Goal: Task Accomplishment & Management: Manage account settings

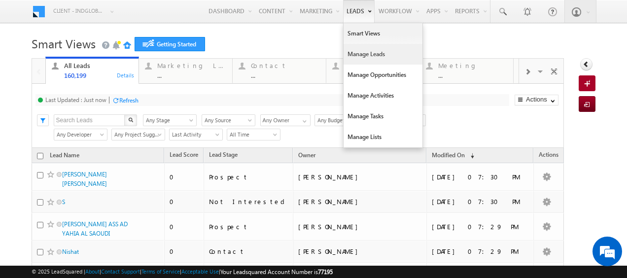
click at [358, 51] on link "Manage Leads" at bounding box center [383, 54] width 79 height 21
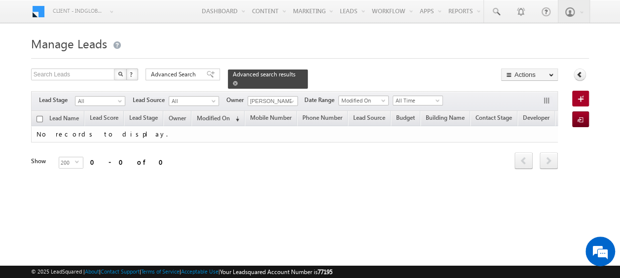
click at [290, 74] on div "Advanced search results" at bounding box center [268, 79] width 80 height 19
click at [238, 81] on span at bounding box center [235, 83] width 5 height 5
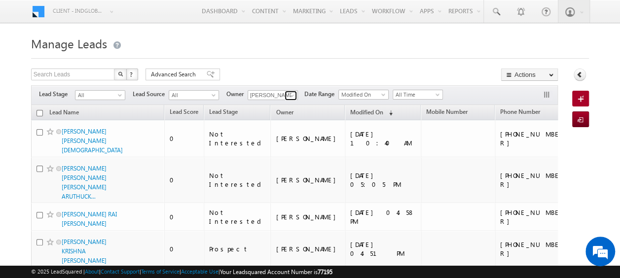
click at [293, 96] on span at bounding box center [292, 96] width 8 height 8
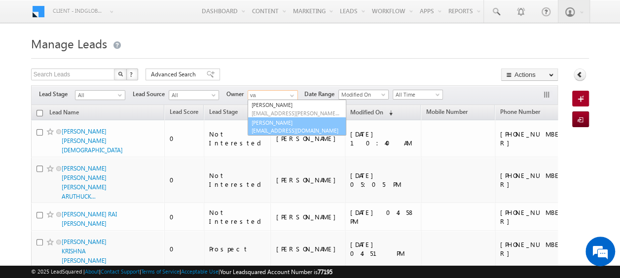
click at [274, 128] on span "[EMAIL_ADDRESS][DOMAIN_NAME]" at bounding box center [296, 130] width 89 height 7
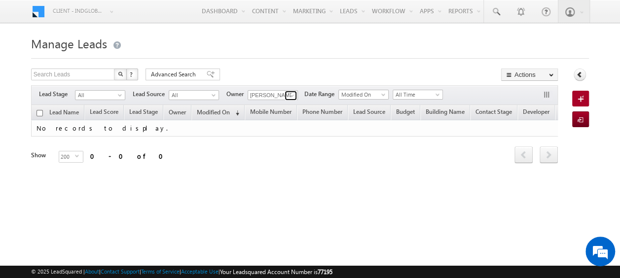
click at [292, 96] on span at bounding box center [292, 96] width 8 height 8
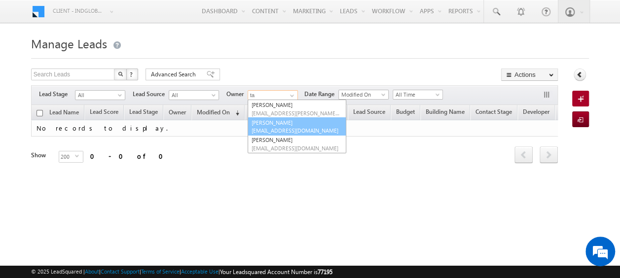
click at [293, 120] on link "Tayyab Abrar tayyab.abrar@indglobal.ae" at bounding box center [297, 126] width 99 height 19
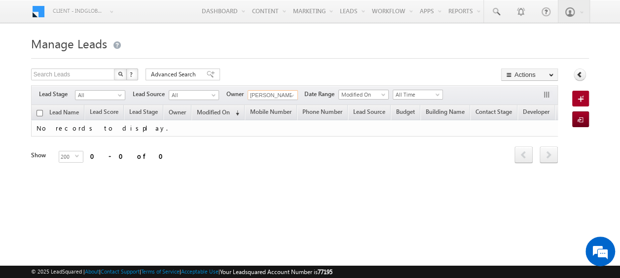
type input "[PERSON_NAME]"
click at [292, 93] on span at bounding box center [292, 96] width 8 height 8
click at [257, 73] on div "Search Leads X ? 0 results found Advanced Search Advanced Search Advanced searc…" at bounding box center [294, 76] width 527 height 14
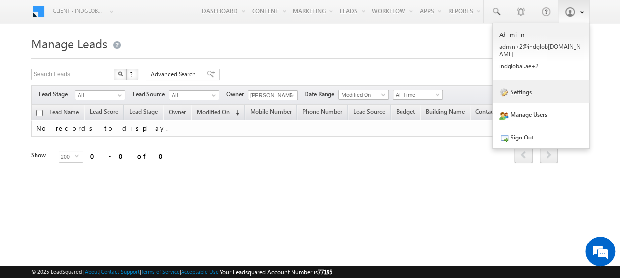
click at [537, 85] on link "Settings" at bounding box center [541, 91] width 97 height 23
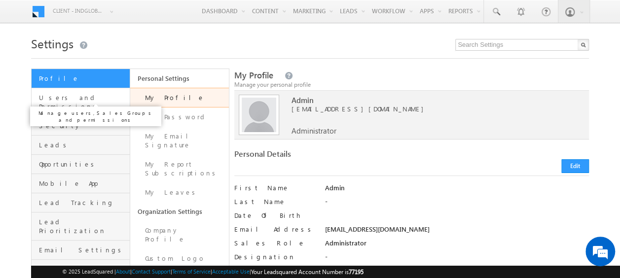
click at [70, 96] on span "Users and Permissions" at bounding box center [83, 102] width 88 height 18
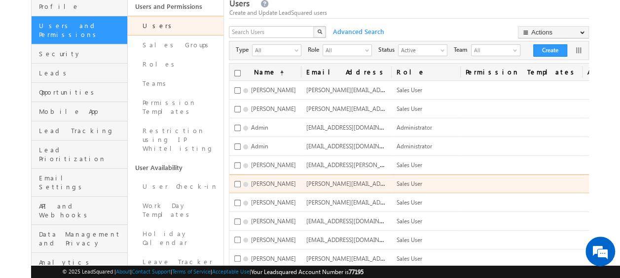
scroll to position [73, 0]
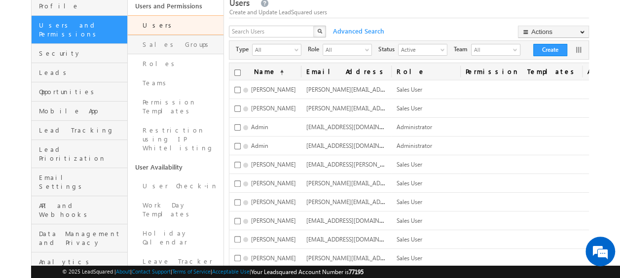
click at [176, 39] on link "Sales Groups" at bounding box center [176, 44] width 96 height 19
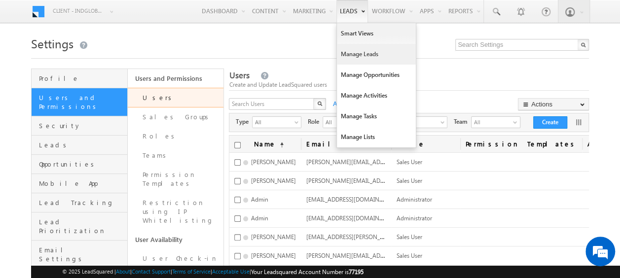
click at [370, 55] on link "Manage Leads" at bounding box center [376, 54] width 79 height 21
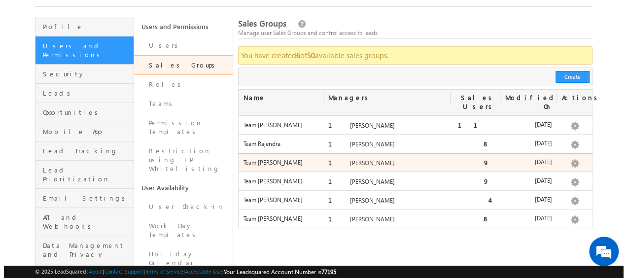
scroll to position [54, 0]
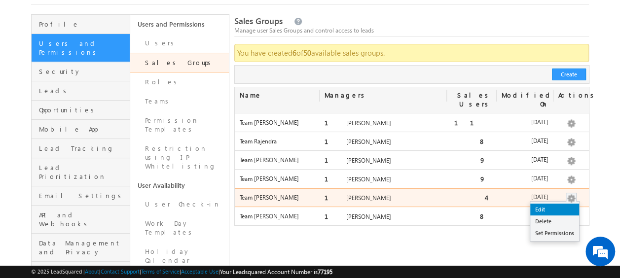
click at [552, 204] on link "Edit" at bounding box center [554, 210] width 49 height 12
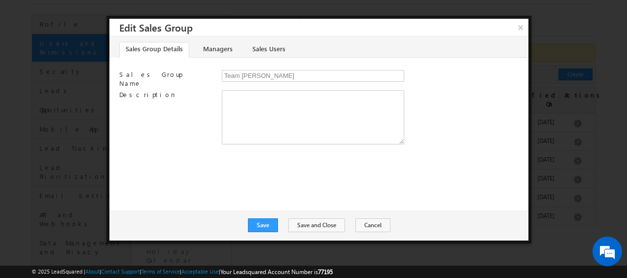
scroll to position [0, 0]
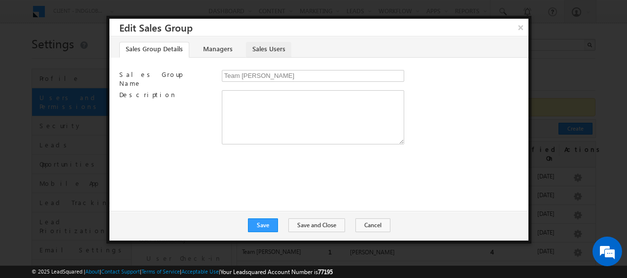
click at [260, 50] on link "Sales Users" at bounding box center [268, 50] width 45 height 16
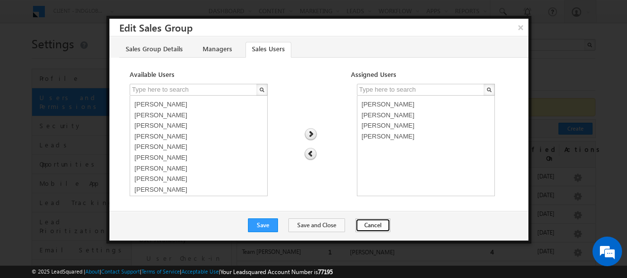
click at [370, 228] on button "Cancel" at bounding box center [373, 226] width 35 height 14
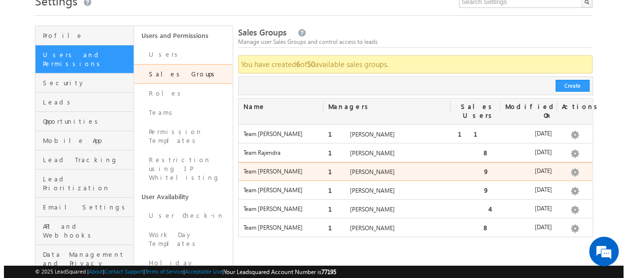
scroll to position [43, 0]
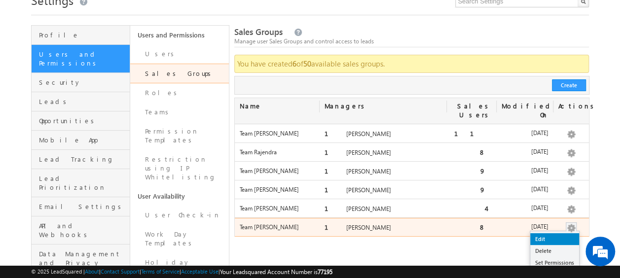
click at [553, 233] on link "Edit" at bounding box center [554, 239] width 49 height 12
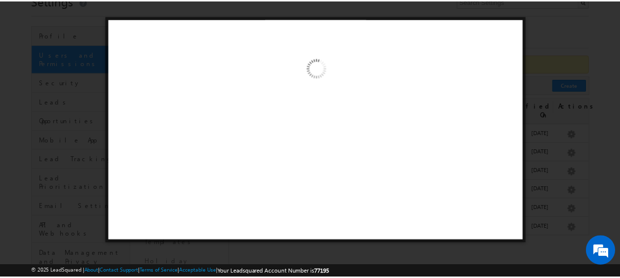
scroll to position [0, 0]
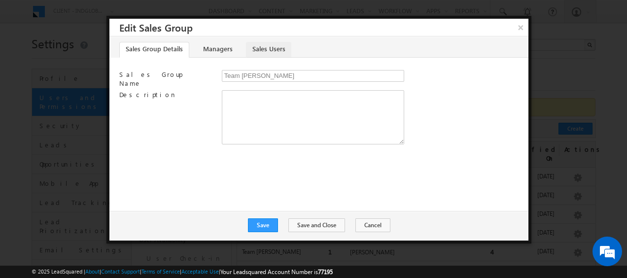
click at [262, 46] on link "Sales Users" at bounding box center [268, 50] width 45 height 16
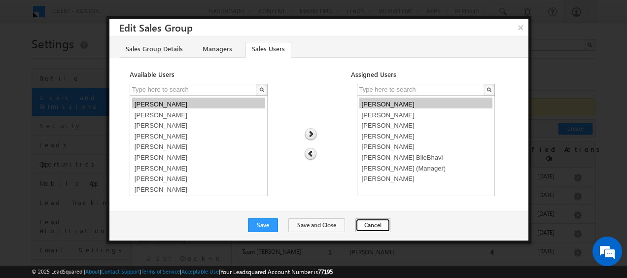
click at [362, 223] on button "Cancel" at bounding box center [373, 226] width 35 height 14
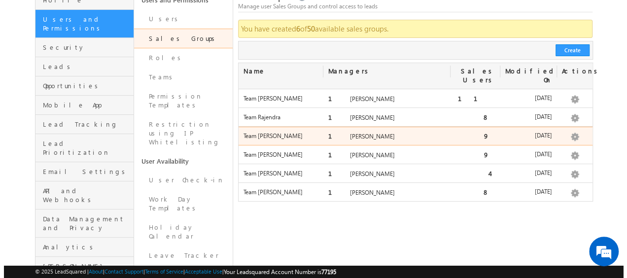
scroll to position [86, 0]
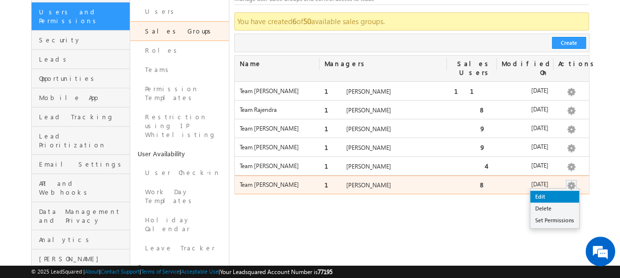
click at [548, 191] on link "Edit" at bounding box center [554, 197] width 49 height 12
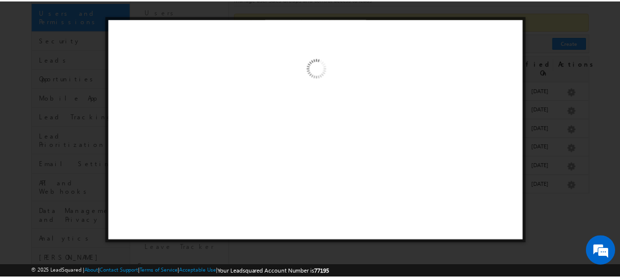
scroll to position [0, 0]
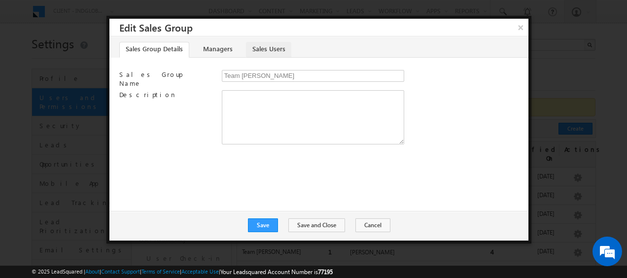
click at [273, 46] on link "Sales Users" at bounding box center [268, 50] width 45 height 16
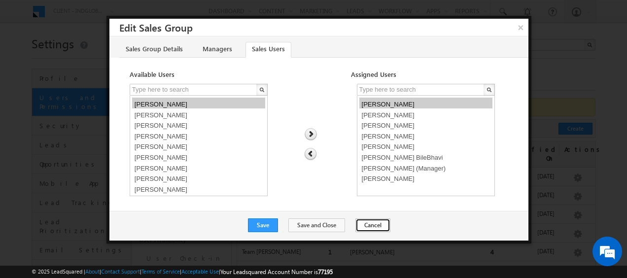
click at [359, 225] on button "Cancel" at bounding box center [373, 226] width 35 height 14
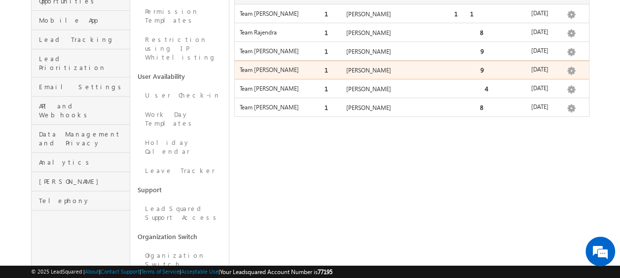
scroll to position [188, 0]
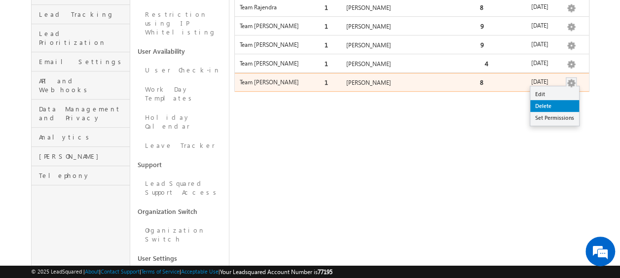
click at [554, 100] on link "Delete" at bounding box center [554, 106] width 49 height 12
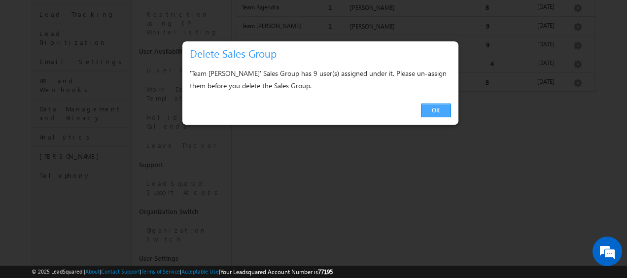
click at [435, 105] on link "OK" at bounding box center [436, 111] width 30 height 14
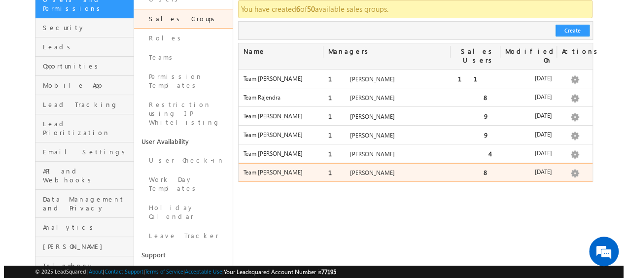
scroll to position [98, 0]
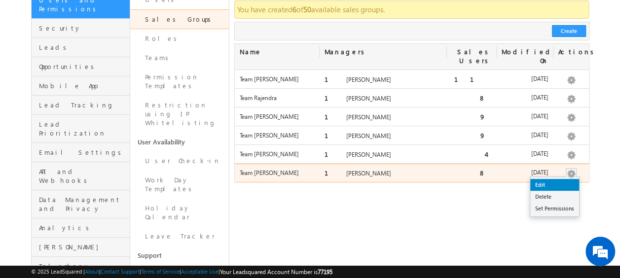
click at [558, 179] on link "Edit" at bounding box center [554, 185] width 49 height 12
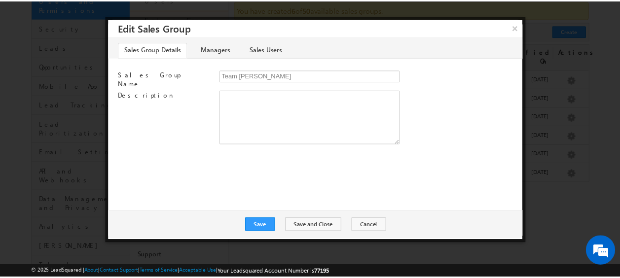
scroll to position [0, 0]
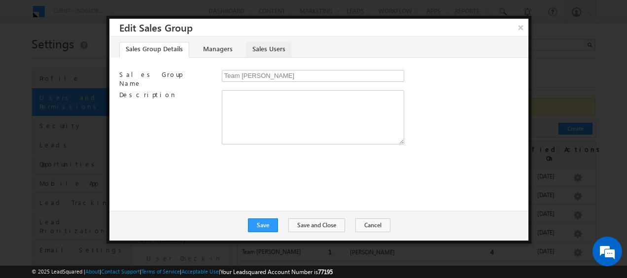
click at [269, 46] on link "Sales Users" at bounding box center [268, 50] width 45 height 16
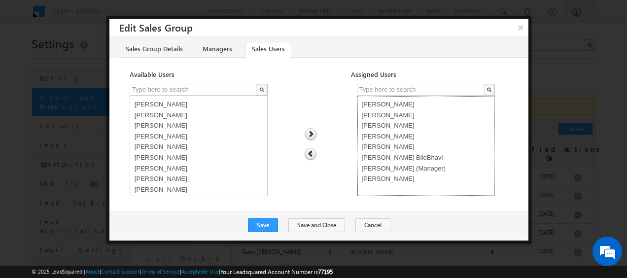
select select "8b9fe88b-5ef5-11f0-8589-125492a0d7ad"
click at [416, 103] on option "[PERSON_NAME]" at bounding box center [426, 103] width 133 height 11
click at [372, 221] on button "Cancel" at bounding box center [373, 226] width 35 height 14
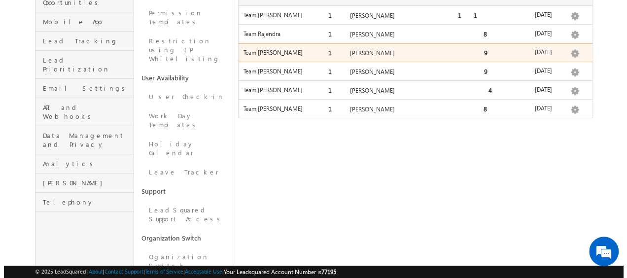
scroll to position [188, 0]
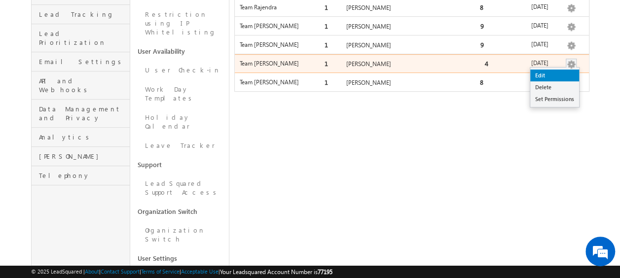
click at [559, 70] on link "Edit" at bounding box center [554, 76] width 49 height 12
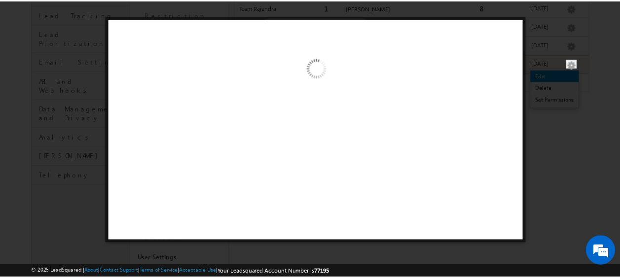
scroll to position [0, 0]
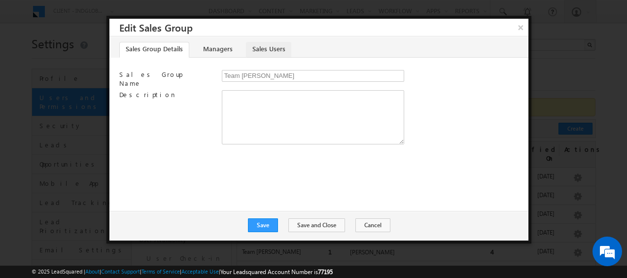
click at [263, 43] on link "Sales Users" at bounding box center [268, 50] width 45 height 16
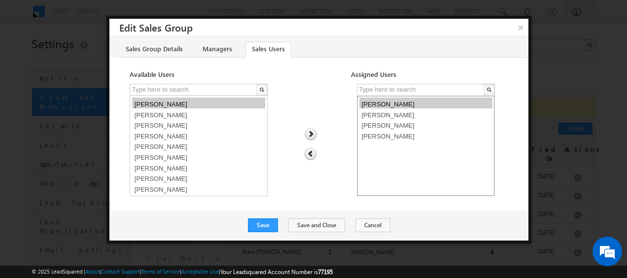
select select "94c9fa26-5ef5-11f0-8589-125492a0d7ad"
click at [372, 104] on option "[PERSON_NAME]" at bounding box center [426, 103] width 133 height 11
click at [204, 43] on link "Managers" at bounding box center [217, 50] width 42 height 16
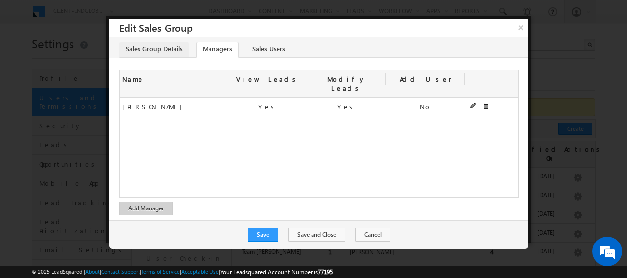
click at [160, 42] on link "Sales Group Details" at bounding box center [154, 50] width 70 height 16
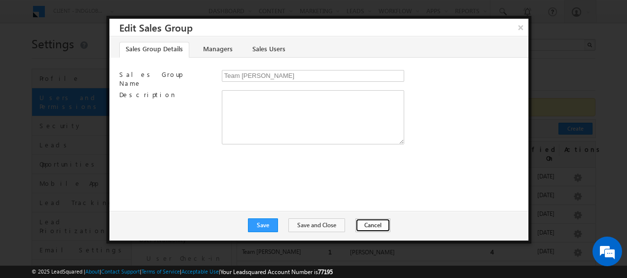
click at [361, 224] on button "Cancel" at bounding box center [373, 226] width 35 height 14
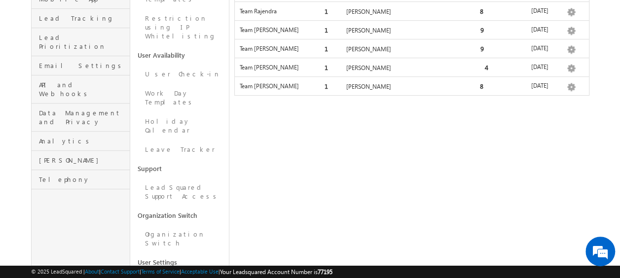
scroll to position [187, 0]
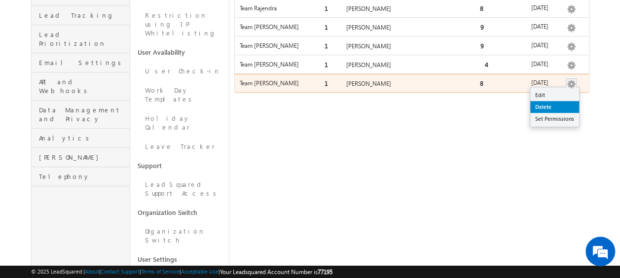
click at [553, 101] on link "Delete" at bounding box center [554, 107] width 49 height 12
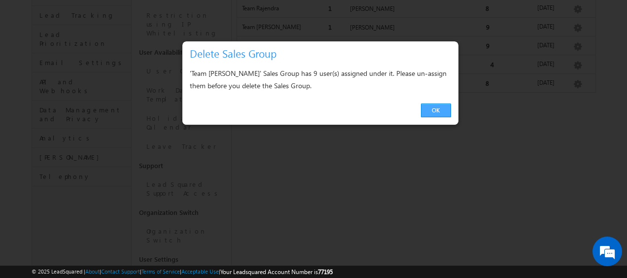
click at [428, 108] on link "OK" at bounding box center [436, 111] width 30 height 14
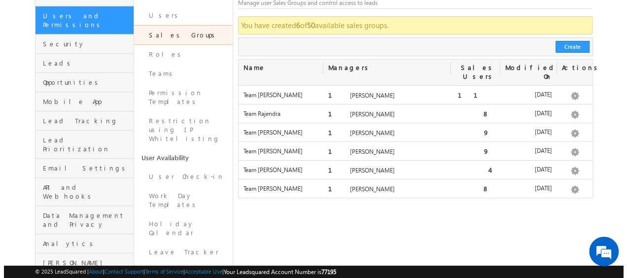
scroll to position [75, 0]
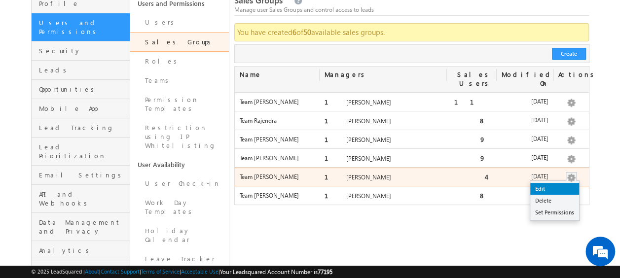
click at [549, 183] on link "Edit" at bounding box center [554, 189] width 49 height 12
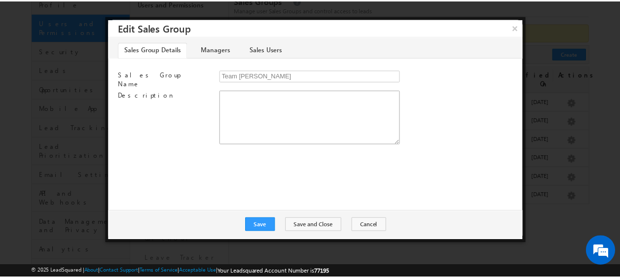
scroll to position [0, 0]
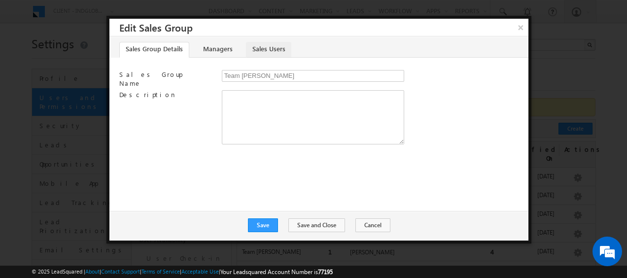
click at [267, 43] on link "Sales Users" at bounding box center [268, 50] width 45 height 16
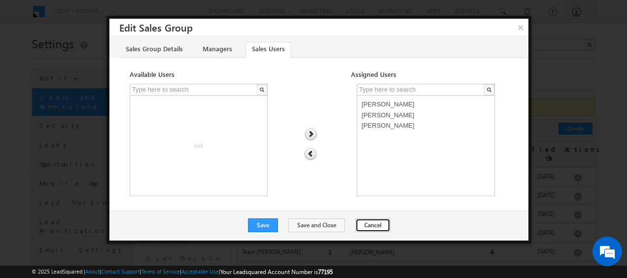
click at [365, 222] on button "Cancel" at bounding box center [373, 226] width 35 height 14
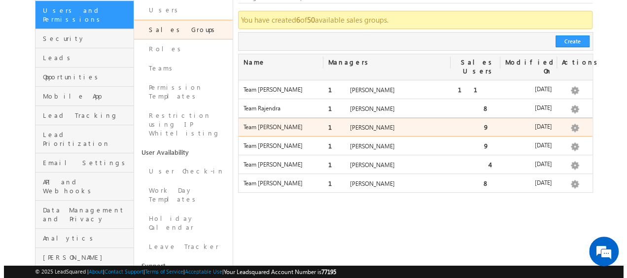
scroll to position [88, 0]
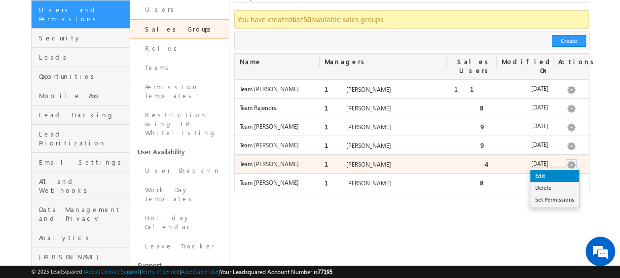
click at [558, 170] on link "Edit" at bounding box center [554, 176] width 49 height 12
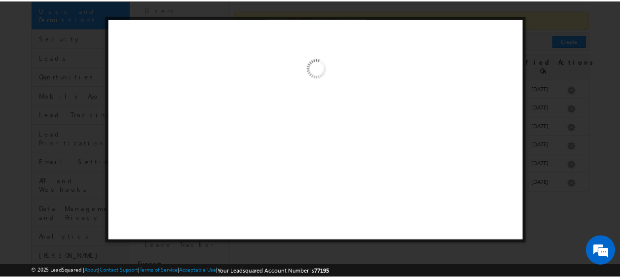
scroll to position [0, 0]
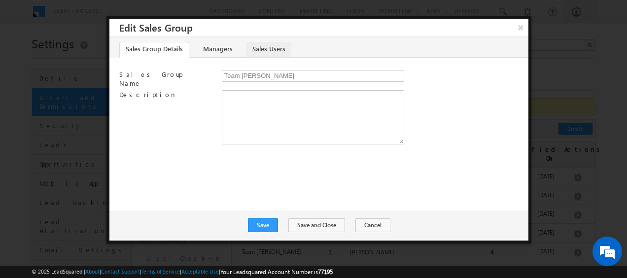
click at [274, 46] on link "Sales Users" at bounding box center [268, 50] width 45 height 16
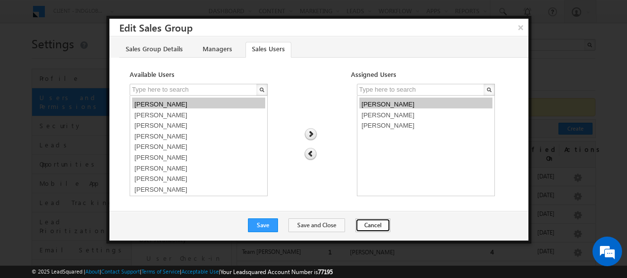
click at [360, 226] on button "Cancel" at bounding box center [373, 226] width 35 height 14
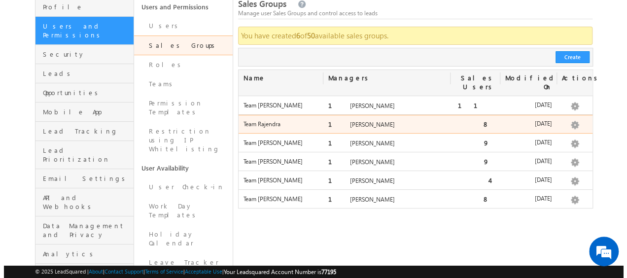
scroll to position [73, 0]
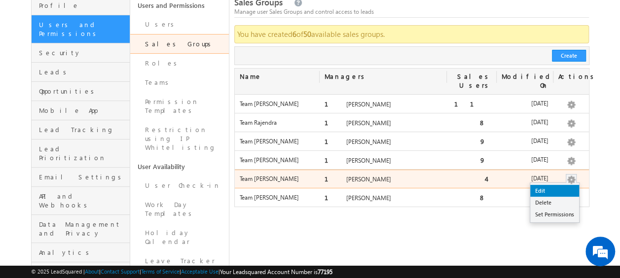
click at [548, 185] on link "Edit" at bounding box center [554, 191] width 49 height 12
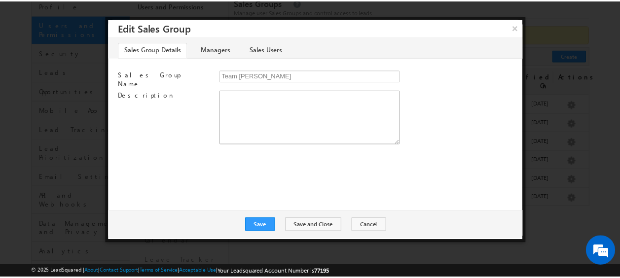
scroll to position [0, 0]
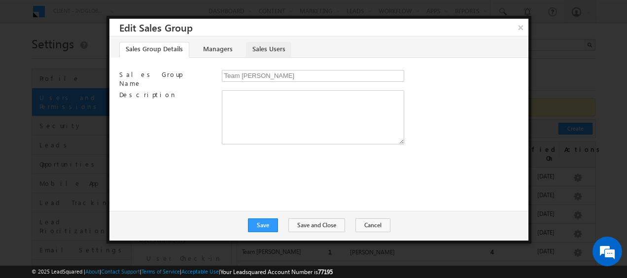
click at [267, 45] on link "Sales Users" at bounding box center [268, 50] width 45 height 16
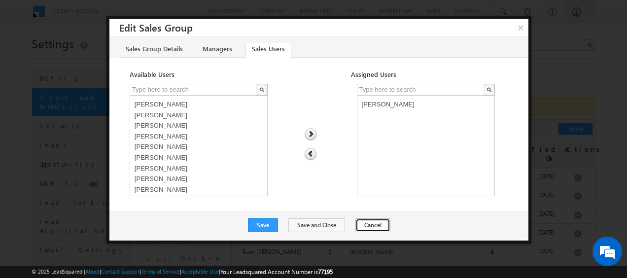
click at [369, 223] on button "Cancel" at bounding box center [373, 226] width 35 height 14
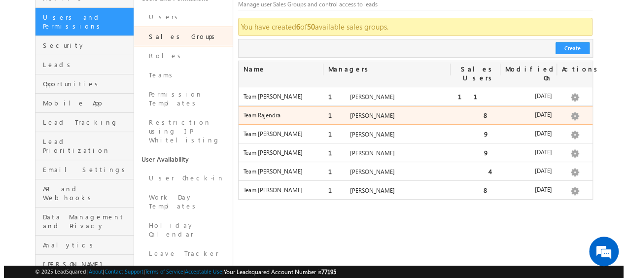
scroll to position [81, 0]
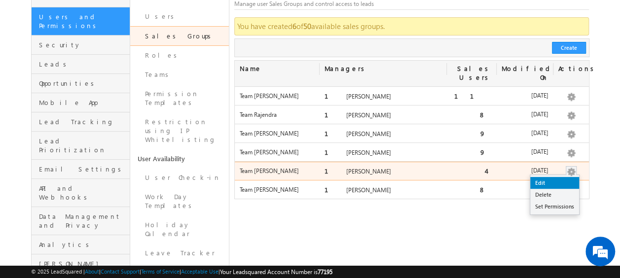
click at [554, 177] on link "Edit" at bounding box center [554, 183] width 49 height 12
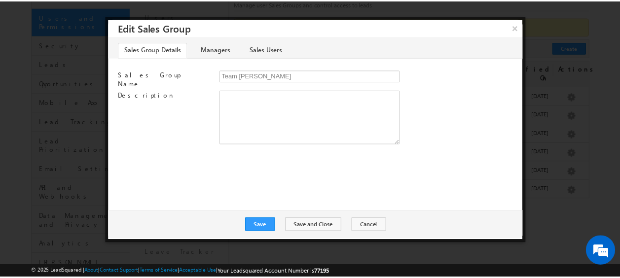
scroll to position [0, 0]
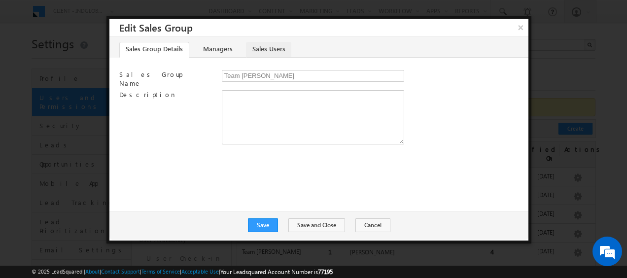
click at [279, 47] on link "Sales Users" at bounding box center [268, 50] width 45 height 16
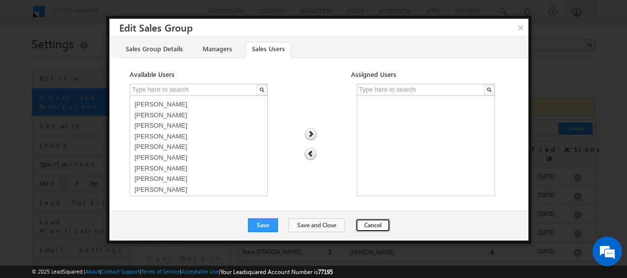
click at [371, 223] on button "Cancel" at bounding box center [373, 226] width 35 height 14
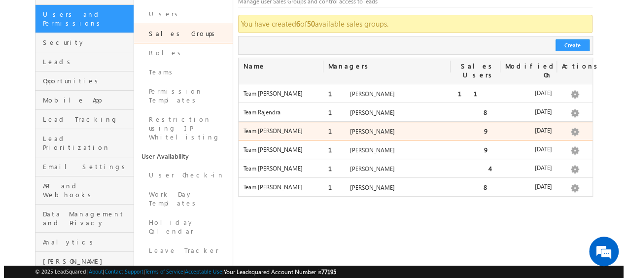
scroll to position [85, 0]
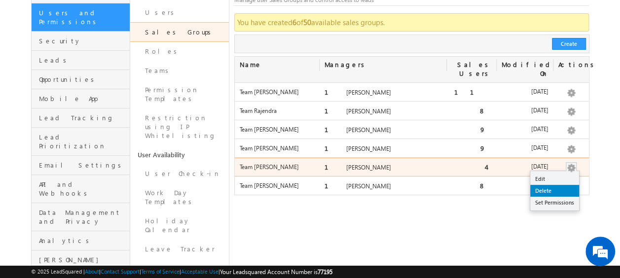
click at [550, 185] on link "Delete" at bounding box center [554, 191] width 49 height 12
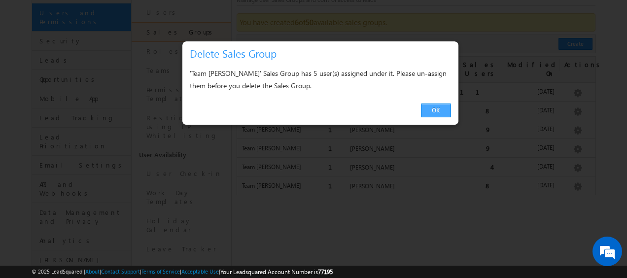
click at [437, 109] on link "OK" at bounding box center [436, 111] width 30 height 14
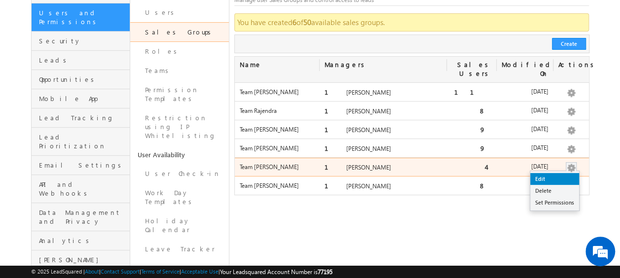
click at [555, 173] on link "Edit" at bounding box center [554, 179] width 49 height 12
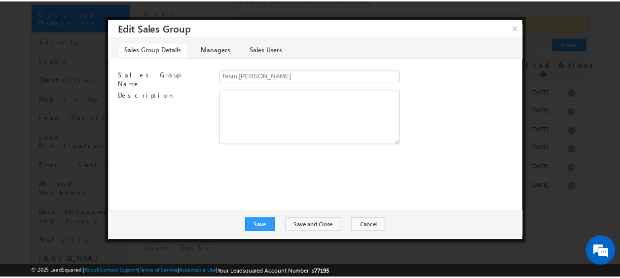
scroll to position [0, 0]
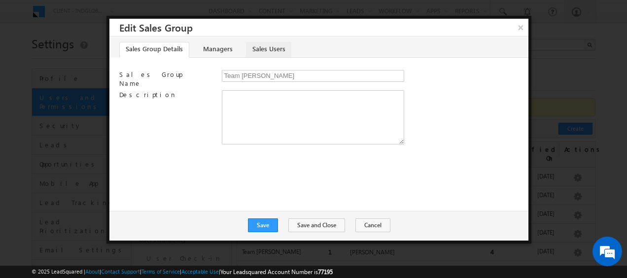
click at [256, 44] on link "Sales Users" at bounding box center [268, 50] width 45 height 16
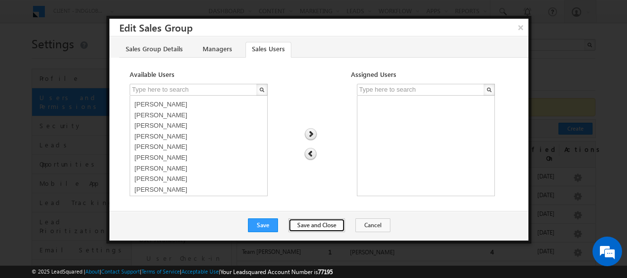
click at [317, 224] on button "Save and Close" at bounding box center [317, 226] width 57 height 14
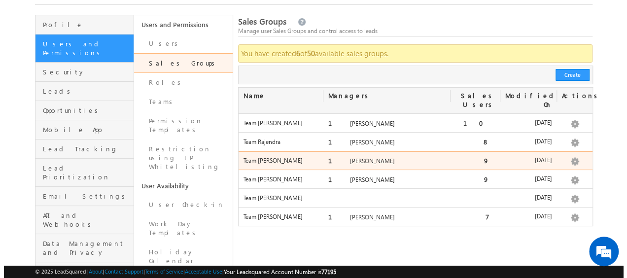
scroll to position [54, 0]
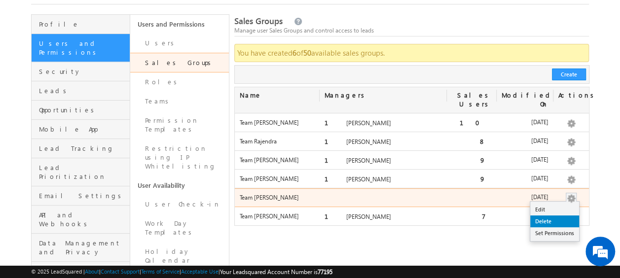
click at [555, 216] on link "Delete" at bounding box center [554, 222] width 49 height 12
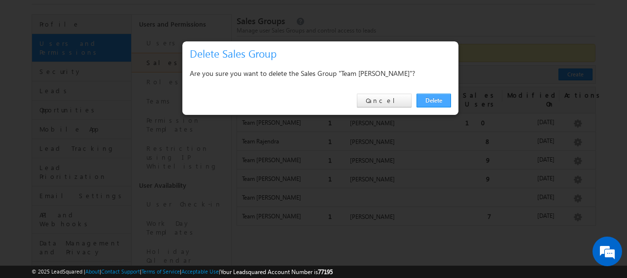
click at [437, 100] on link "Delete" at bounding box center [434, 101] width 35 height 14
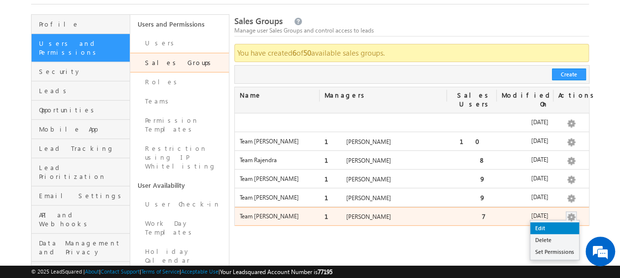
click at [556, 222] on link "Edit" at bounding box center [554, 228] width 49 height 12
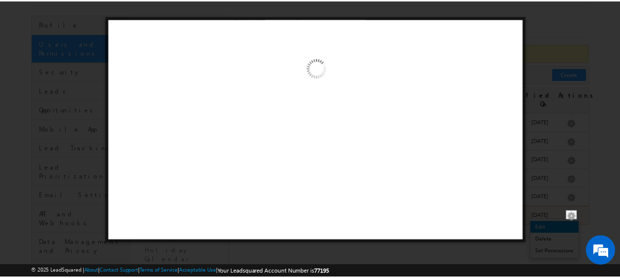
scroll to position [0, 0]
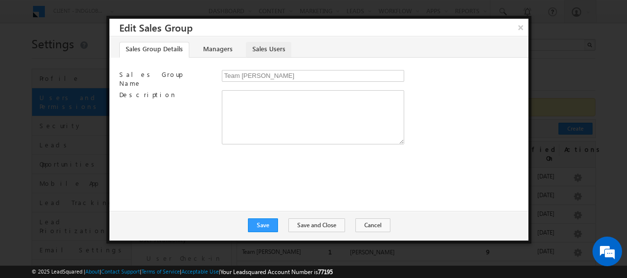
click at [262, 51] on link "Sales Users" at bounding box center [268, 50] width 45 height 16
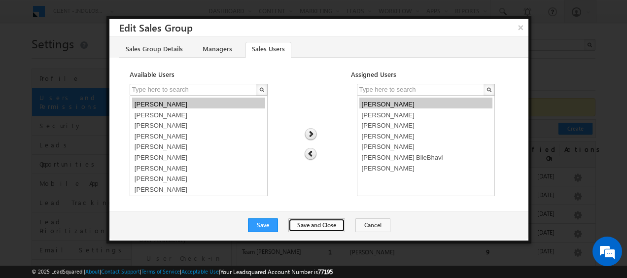
click at [307, 223] on button "Save and Close" at bounding box center [317, 226] width 57 height 14
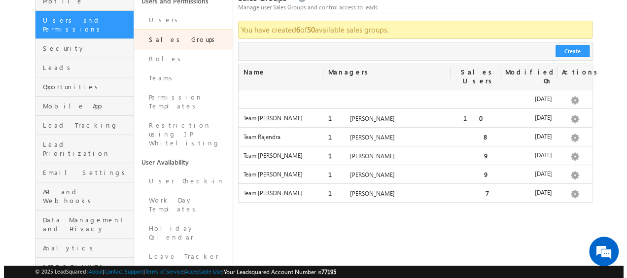
scroll to position [79, 0]
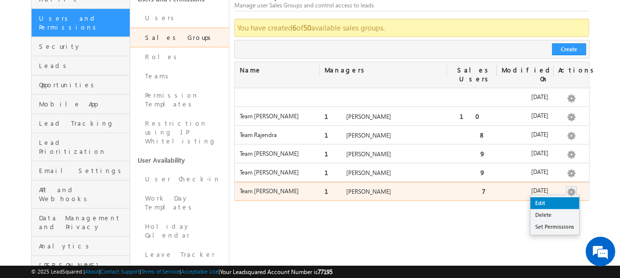
click at [550, 197] on link "Edit" at bounding box center [554, 203] width 49 height 12
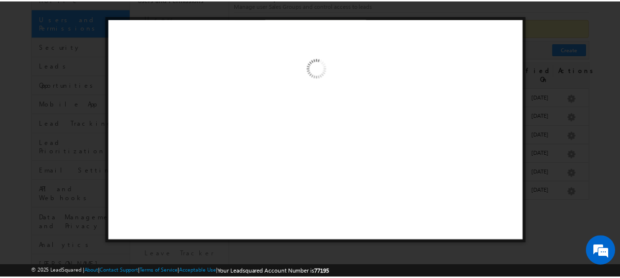
scroll to position [0, 0]
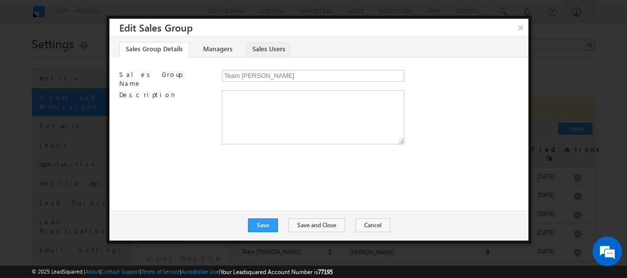
click at [265, 46] on link "Sales Users" at bounding box center [268, 50] width 45 height 16
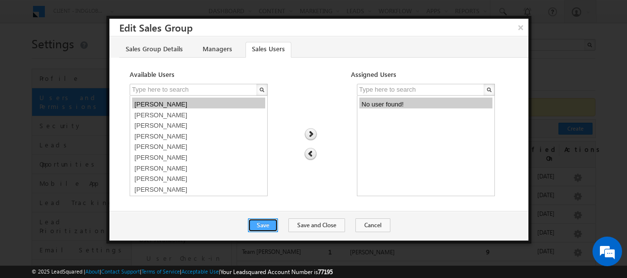
click at [264, 225] on button "Save" at bounding box center [263, 226] width 30 height 14
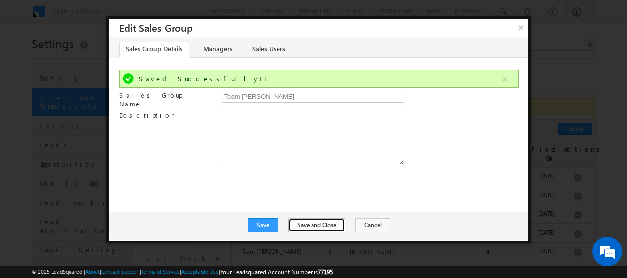
click at [311, 224] on button "Save and Close" at bounding box center [317, 226] width 57 height 14
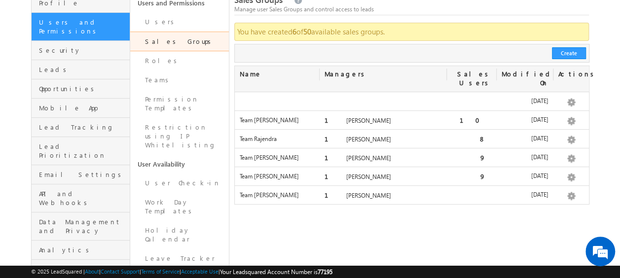
scroll to position [76, 0]
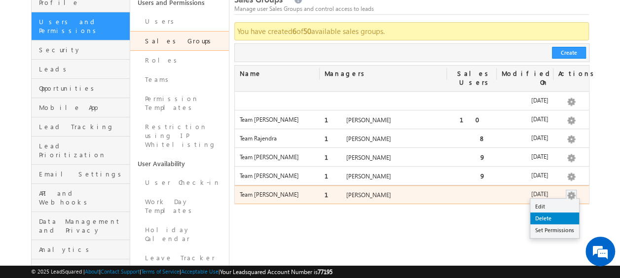
click at [547, 213] on link "Delete" at bounding box center [554, 219] width 49 height 12
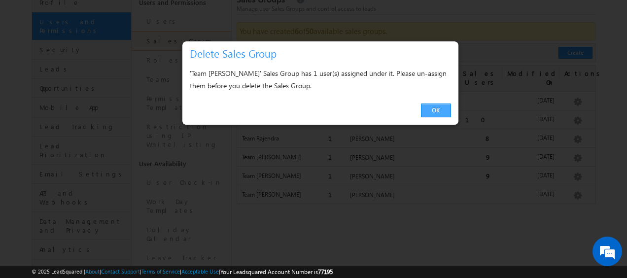
click at [437, 108] on link "OK" at bounding box center [436, 111] width 30 height 14
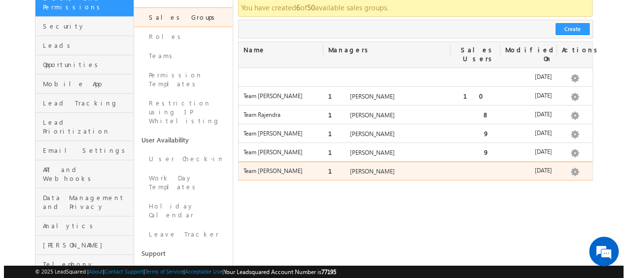
scroll to position [100, 0]
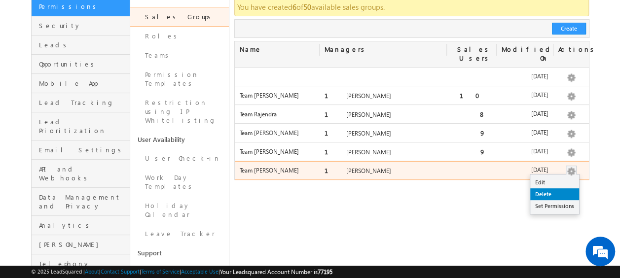
click at [554, 188] on link "Delete" at bounding box center [554, 194] width 49 height 12
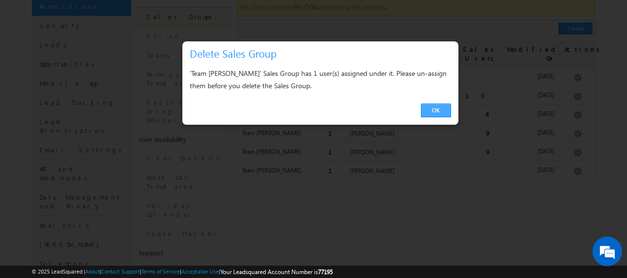
click at [428, 114] on link "OK" at bounding box center [436, 111] width 30 height 14
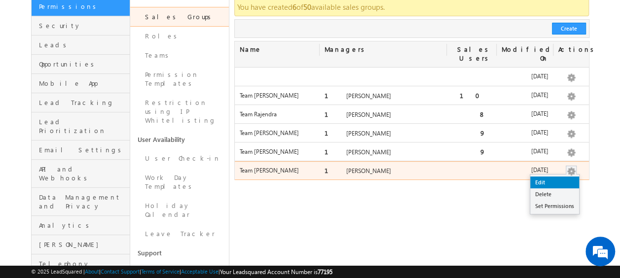
click at [558, 177] on link "Edit" at bounding box center [554, 183] width 49 height 12
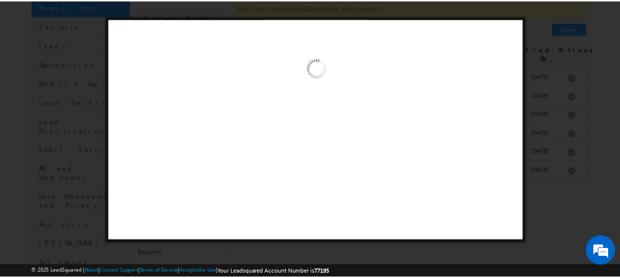
scroll to position [0, 0]
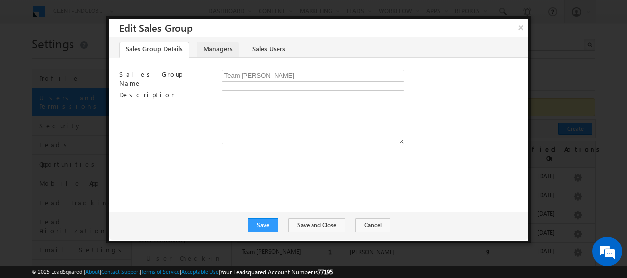
click at [209, 45] on link "Managers" at bounding box center [218, 50] width 42 height 16
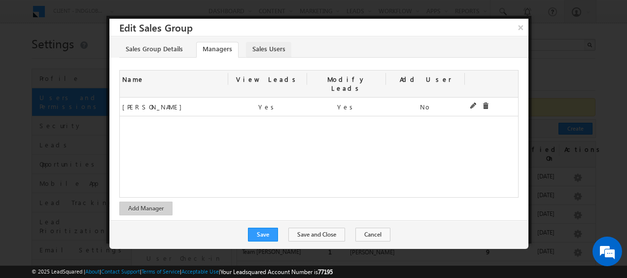
click at [256, 47] on link "Sales Users" at bounding box center [268, 50] width 45 height 16
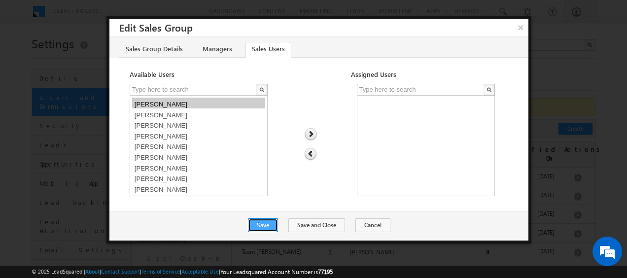
click at [270, 226] on button "Save" at bounding box center [263, 226] width 30 height 14
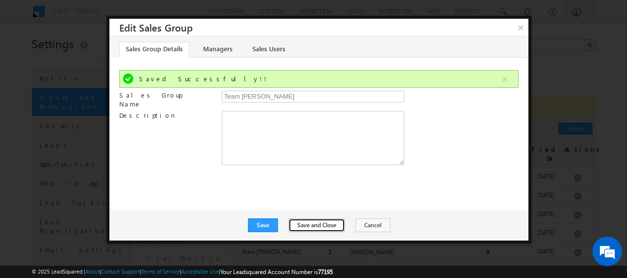
click at [324, 226] on button "Save and Close" at bounding box center [317, 226] width 57 height 14
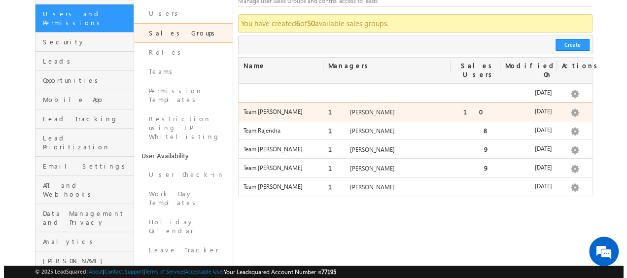
scroll to position [85, 0]
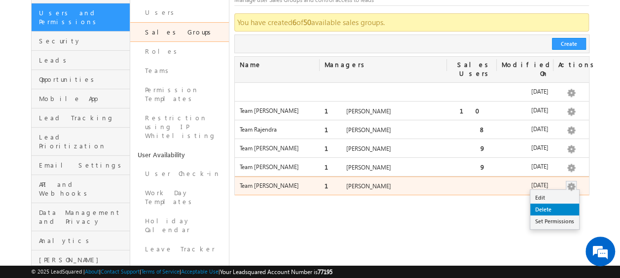
click at [559, 204] on link "Delete" at bounding box center [554, 210] width 49 height 12
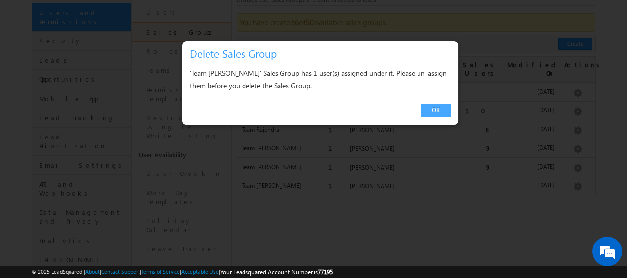
click at [437, 111] on link "OK" at bounding box center [436, 111] width 30 height 14
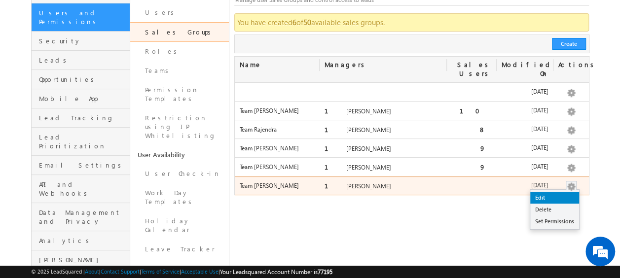
click at [545, 192] on link "Edit" at bounding box center [554, 198] width 49 height 12
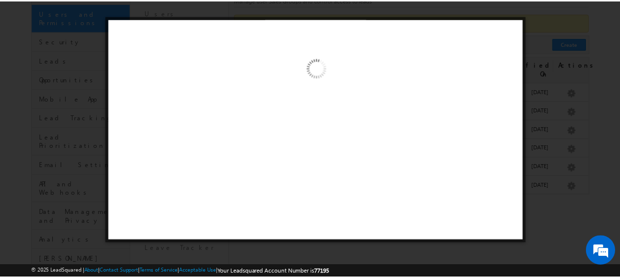
scroll to position [0, 0]
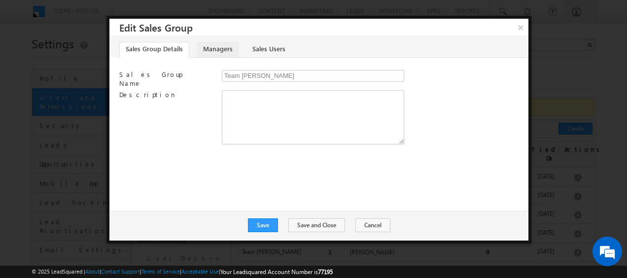
click at [210, 47] on link "Managers" at bounding box center [218, 50] width 42 height 16
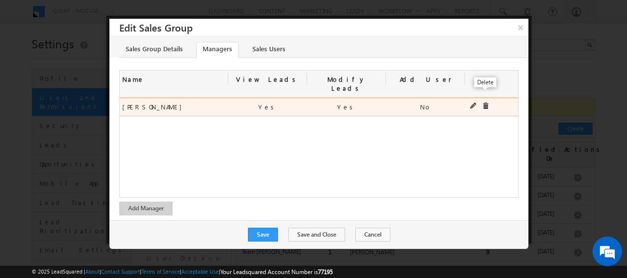
click at [484, 103] on span at bounding box center [485, 106] width 7 height 7
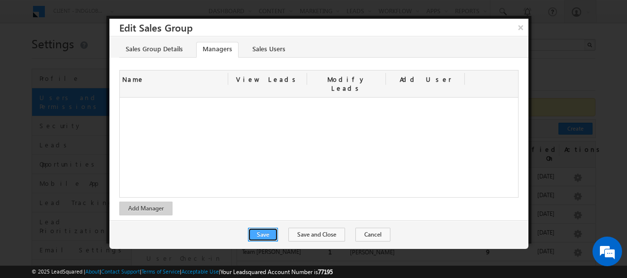
click at [269, 228] on button "Save" at bounding box center [263, 235] width 30 height 14
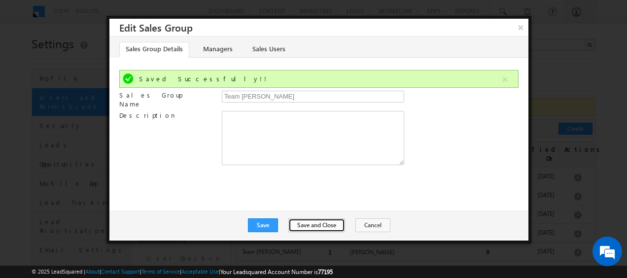
click at [309, 228] on button "Save and Close" at bounding box center [317, 226] width 57 height 14
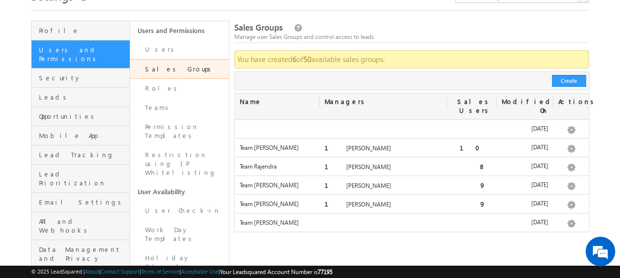
scroll to position [51, 0]
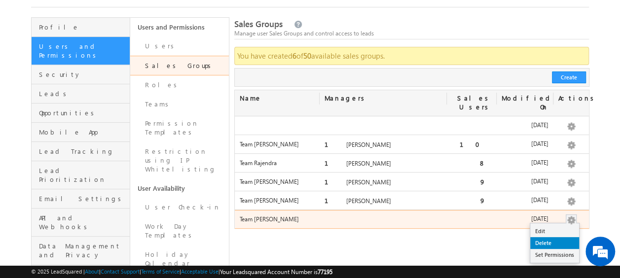
click at [547, 237] on link "Delete" at bounding box center [554, 243] width 49 height 12
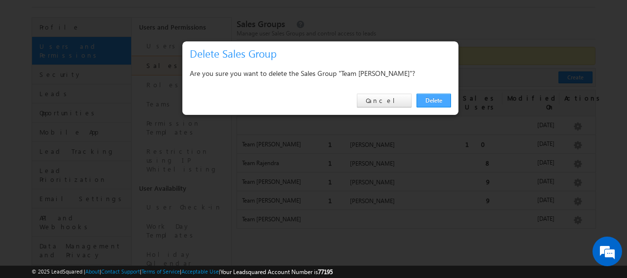
click at [437, 98] on link "Delete" at bounding box center [434, 101] width 35 height 14
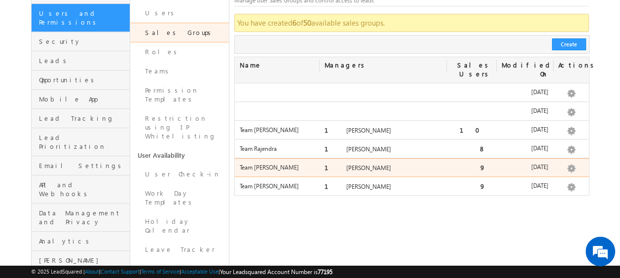
scroll to position [90, 0]
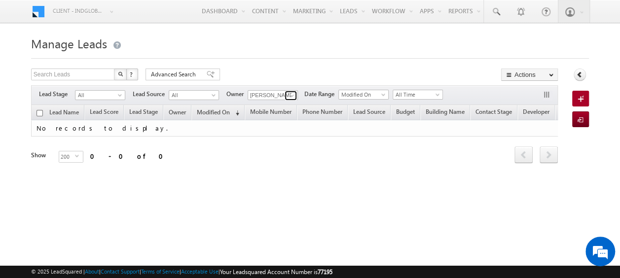
click at [290, 97] on span at bounding box center [292, 96] width 8 height 8
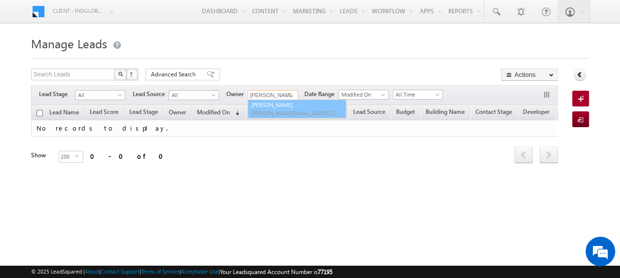
click at [287, 110] on span "[PERSON_NAME][EMAIL_ADDRESS][PERSON_NAME][DOMAIN_NAME]" at bounding box center [296, 113] width 89 height 7
type input "[PERSON_NAME]"
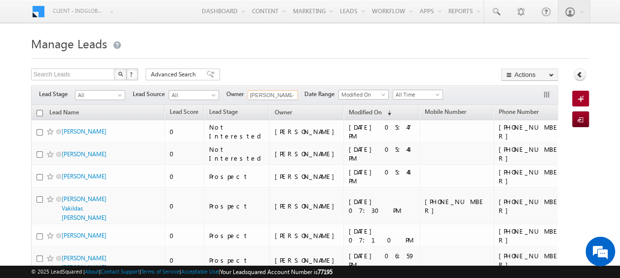
click at [38, 114] on input "checkbox" at bounding box center [40, 113] width 6 height 6
checkbox input "true"
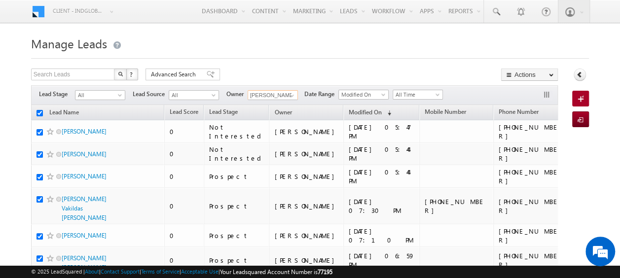
checkbox input "true"
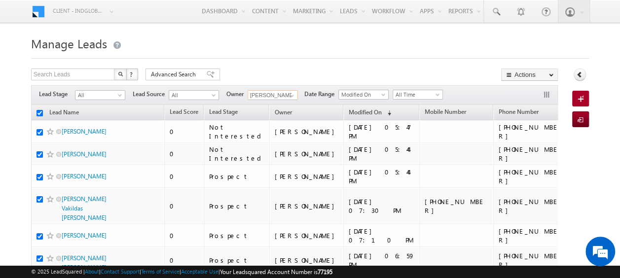
checkbox input "true"
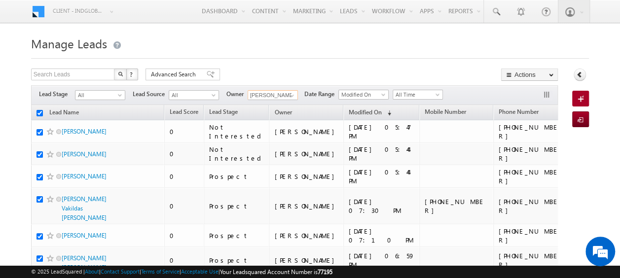
checkbox input "true"
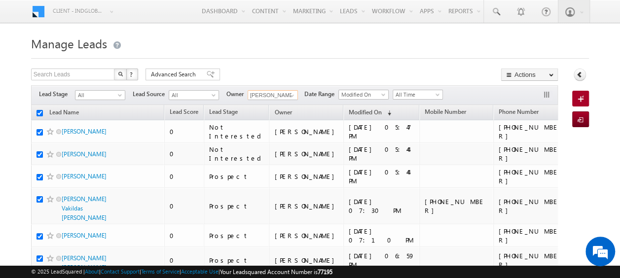
checkbox input "true"
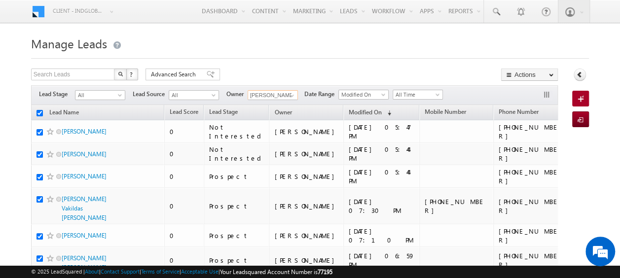
checkbox input "true"
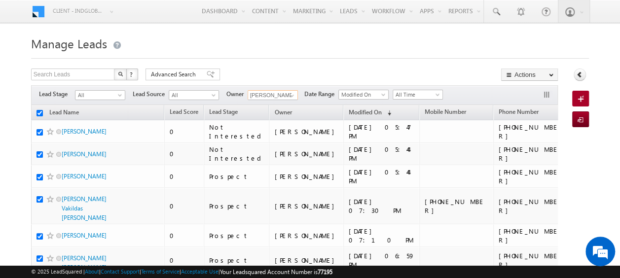
checkbox input "true"
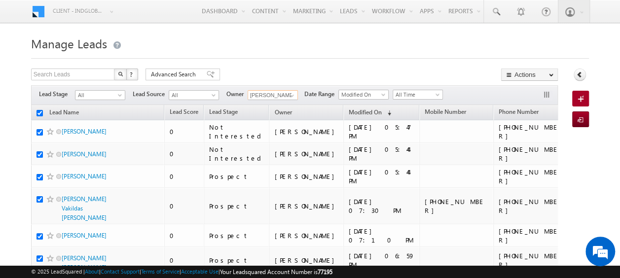
checkbox input "true"
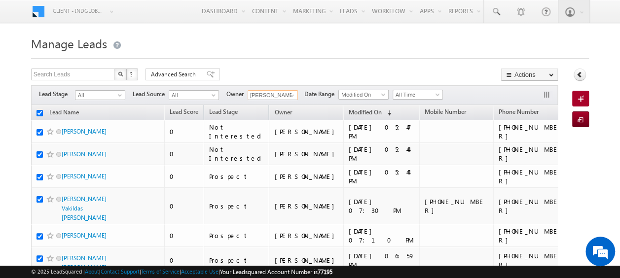
checkbox input "true"
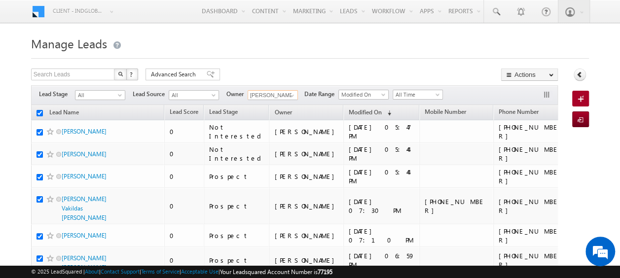
checkbox input "true"
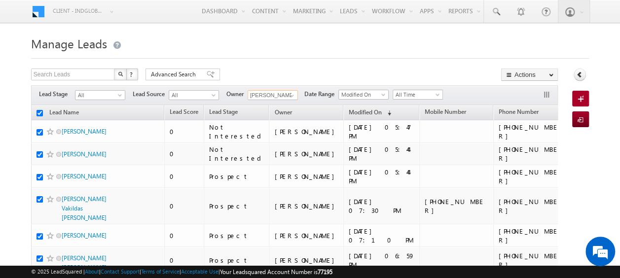
checkbox input "true"
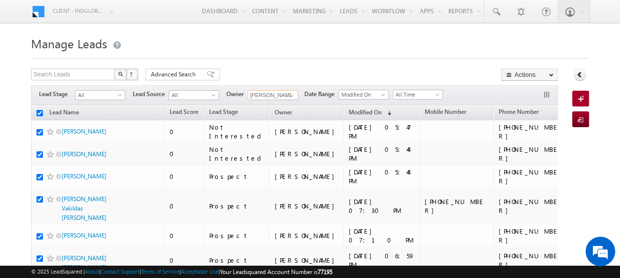
checkbox input "true"
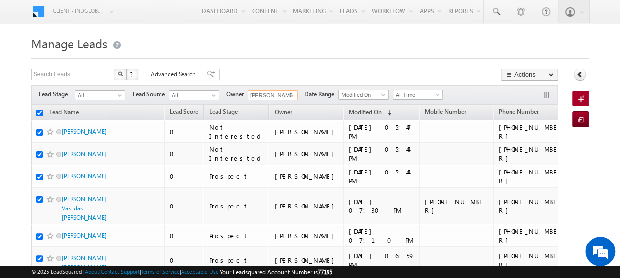
checkbox input "true"
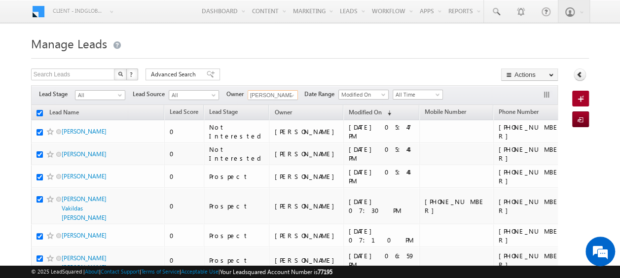
checkbox input "true"
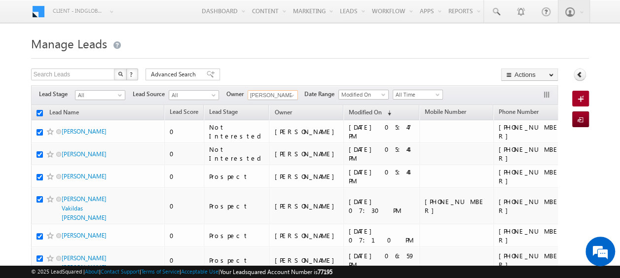
checkbox input "true"
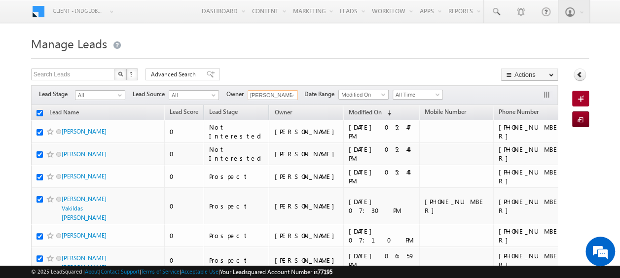
checkbox input "true"
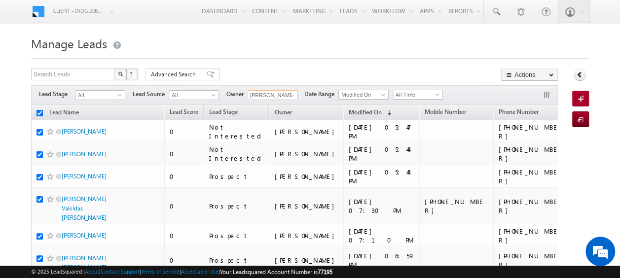
checkbox input "true"
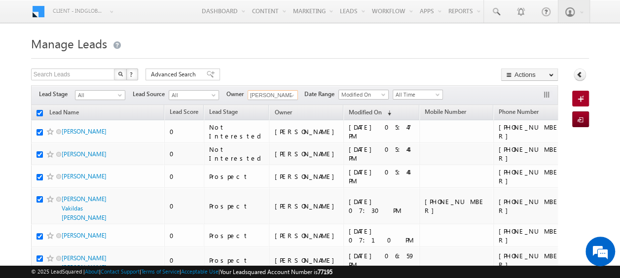
checkbox input "true"
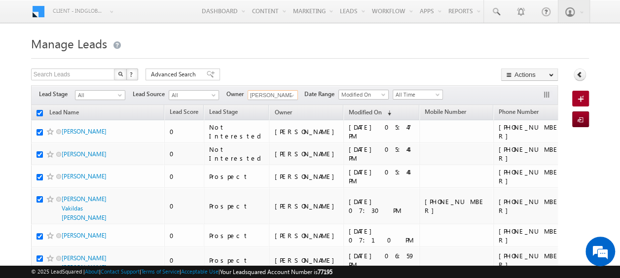
checkbox input "true"
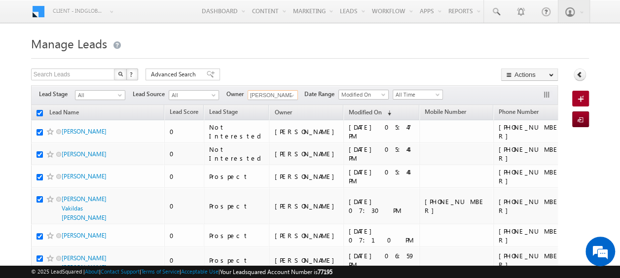
checkbox input "true"
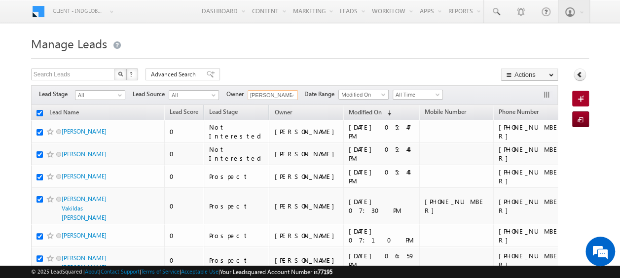
checkbox input "true"
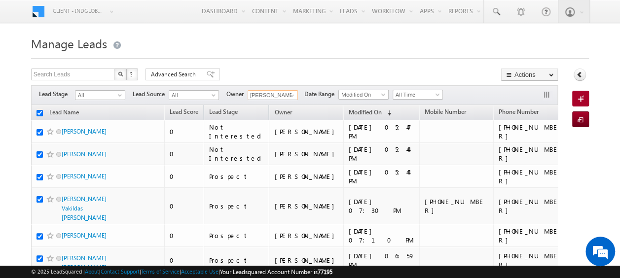
checkbox input "true"
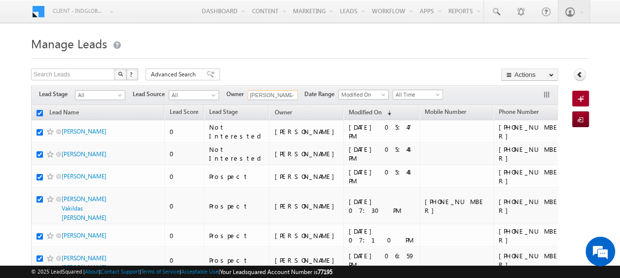
checkbox input "true"
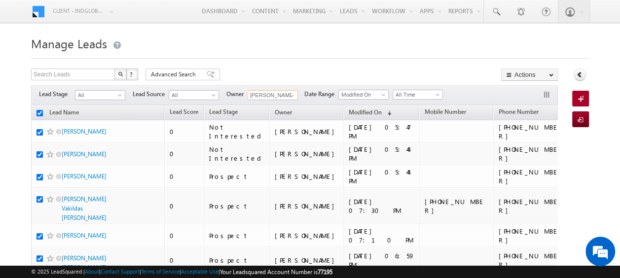
checkbox input "true"
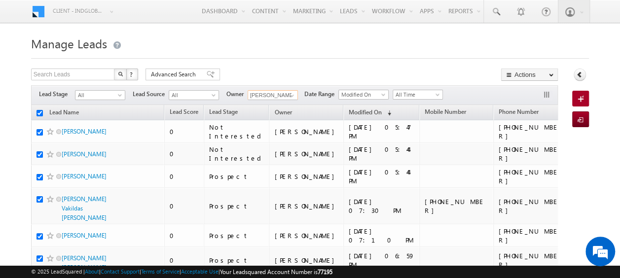
checkbox input "true"
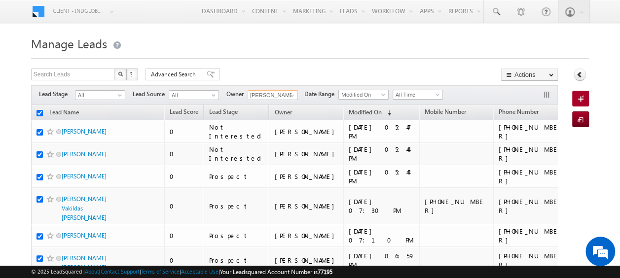
checkbox input "true"
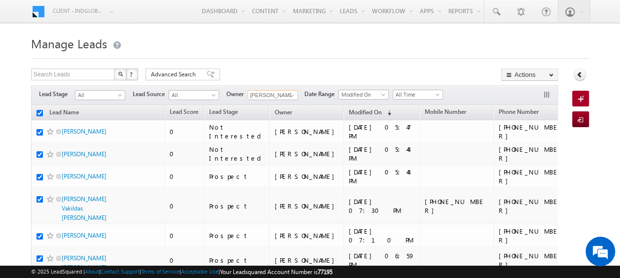
checkbox input "true"
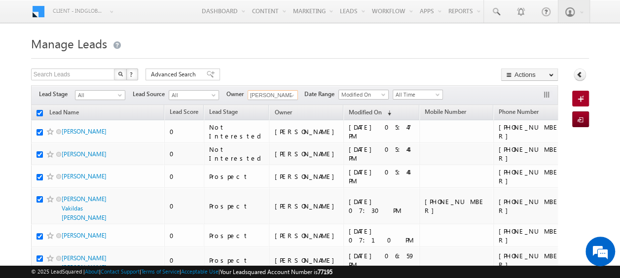
checkbox input "true"
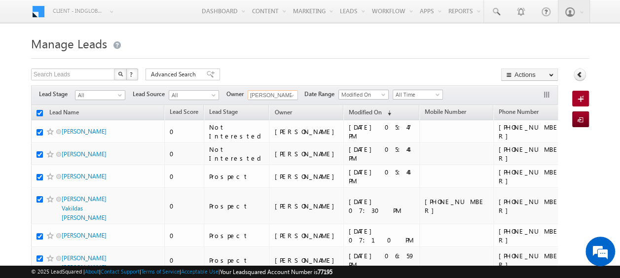
checkbox input "true"
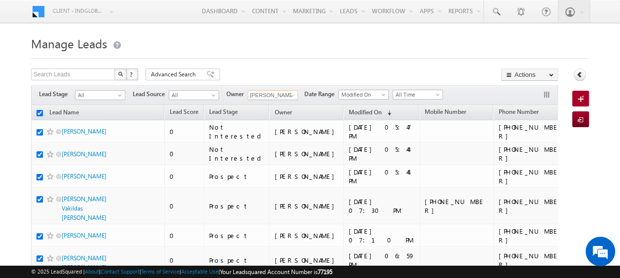
checkbox input "true"
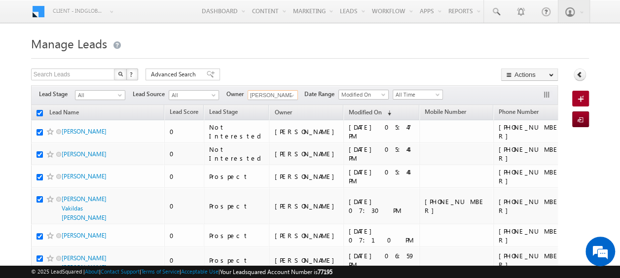
checkbox input "true"
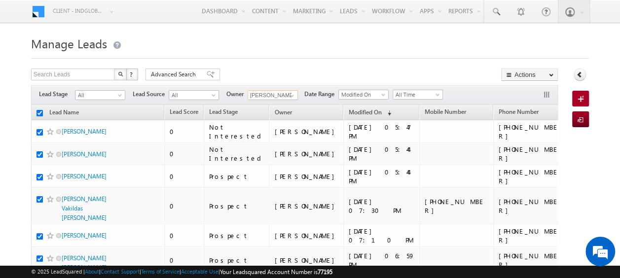
checkbox input "true"
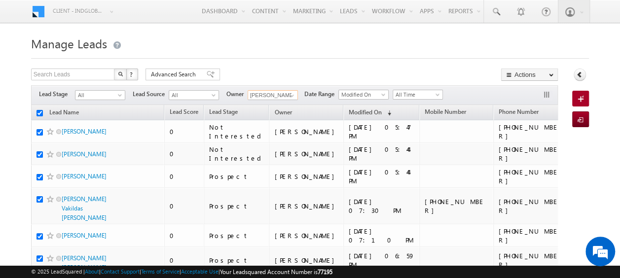
checkbox input "true"
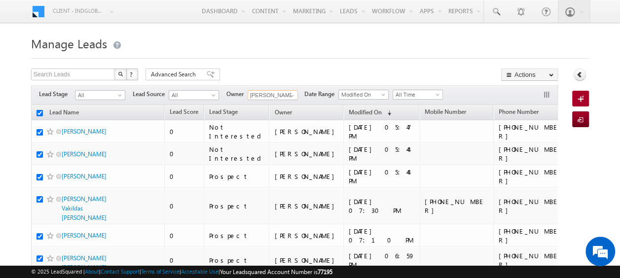
checkbox input "true"
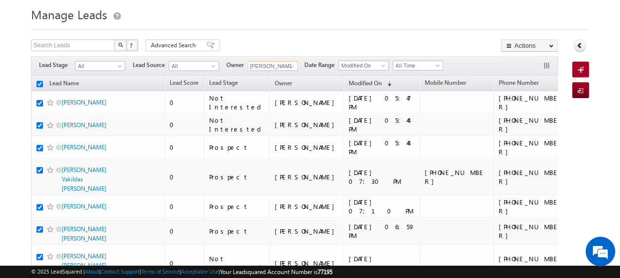
scroll to position [32, 0]
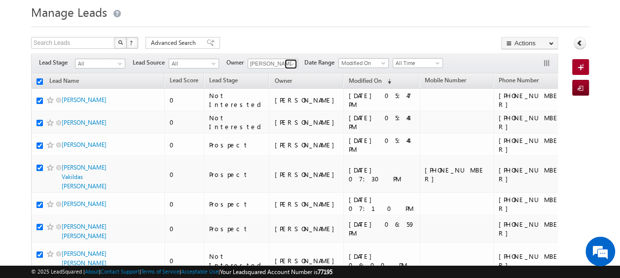
click at [293, 67] on span at bounding box center [292, 64] width 8 height 8
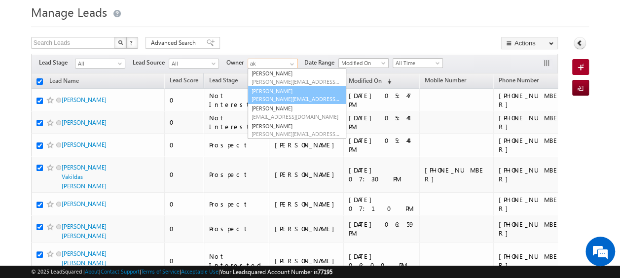
drag, startPoint x: 292, startPoint y: 70, endPoint x: 294, endPoint y: 97, distance: 27.2
click at [294, 97] on ul "Aakash Arora aakash.arora@indglobal.ae Akashdeep Singh akashdeep.singh@indgloba…" at bounding box center [297, 103] width 99 height 71
click at [294, 97] on span "akashdeep.singh@indglobal.ae" at bounding box center [296, 98] width 89 height 7
type input "Akashdeep Singh"
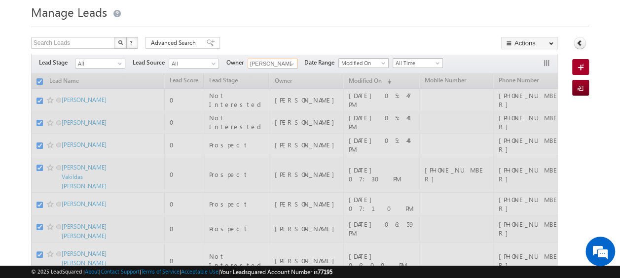
checkbox input "false"
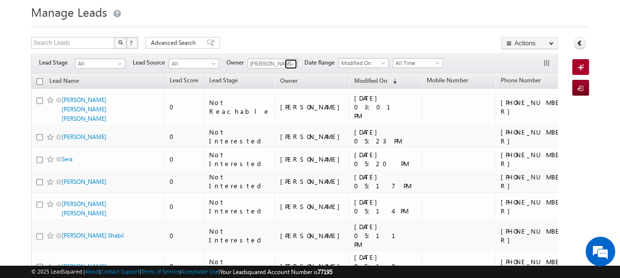
click at [292, 62] on span at bounding box center [292, 64] width 8 height 8
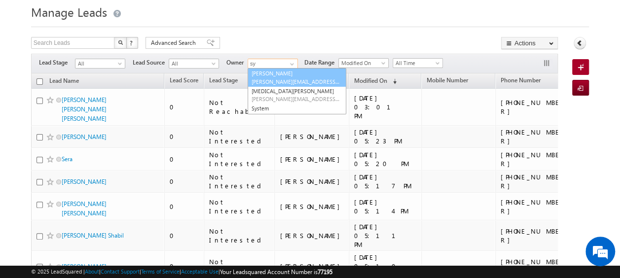
click at [284, 72] on link "Syed Hussain syed.hussain@indglobal.ae" at bounding box center [297, 77] width 99 height 19
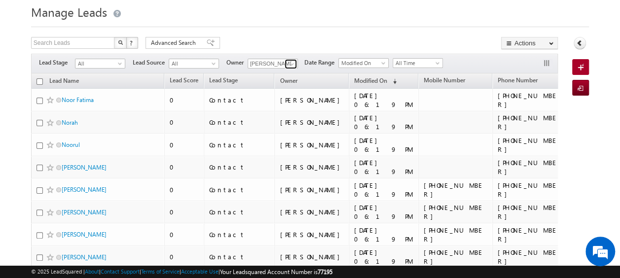
click at [291, 65] on span at bounding box center [292, 64] width 8 height 8
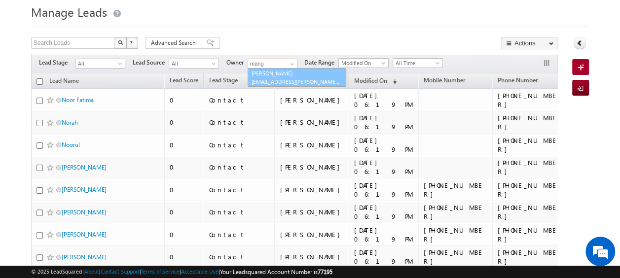
click at [286, 73] on link "Mangal Mewada mangal.mewada@indglobal.ae" at bounding box center [297, 77] width 99 height 19
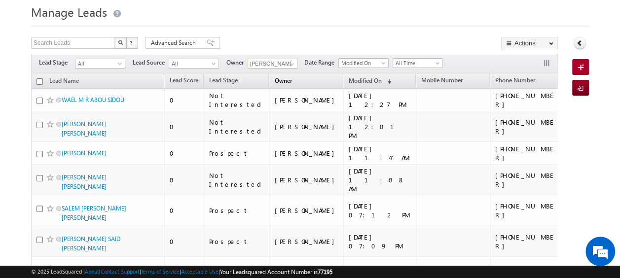
scroll to position [0, 0]
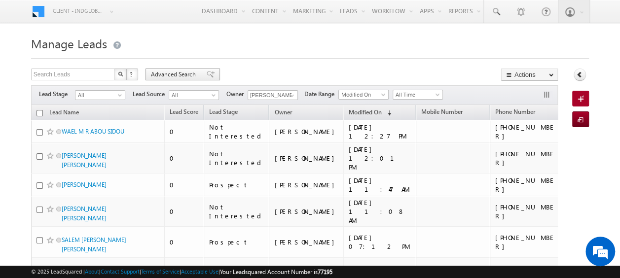
click at [159, 74] on span "Advanced Search" at bounding box center [175, 74] width 48 height 9
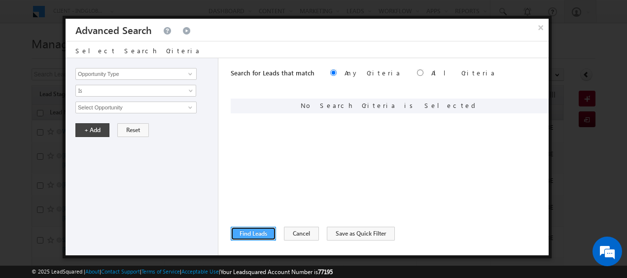
click at [253, 236] on button "Find Leads" at bounding box center [253, 234] width 45 height 14
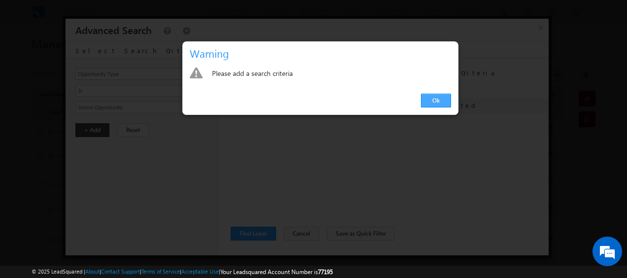
click at [439, 97] on link "Ok" at bounding box center [436, 101] width 30 height 14
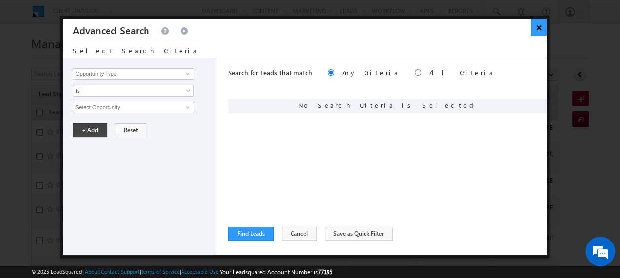
click at [537, 29] on button "×" at bounding box center [539, 27] width 16 height 17
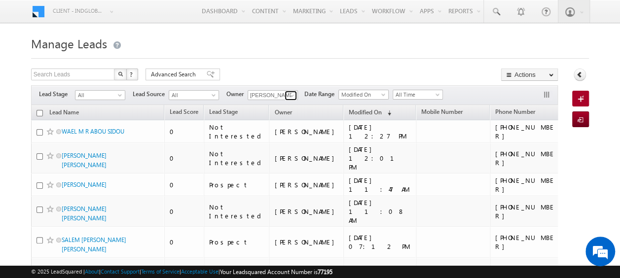
click at [294, 97] on span at bounding box center [292, 96] width 8 height 8
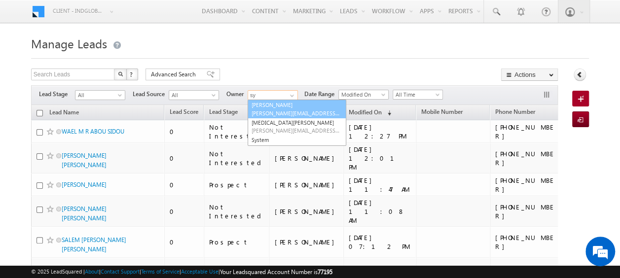
click at [290, 107] on link "Syed Hussain syed.hussain@indglobal.ae" at bounding box center [297, 109] width 99 height 19
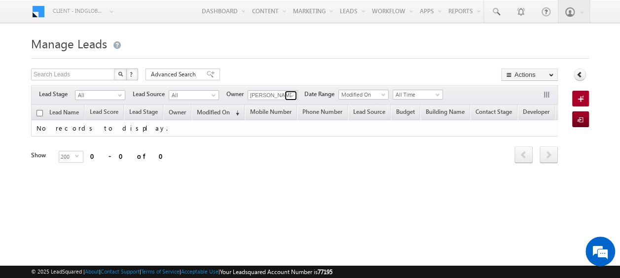
click at [293, 98] on span at bounding box center [292, 96] width 8 height 8
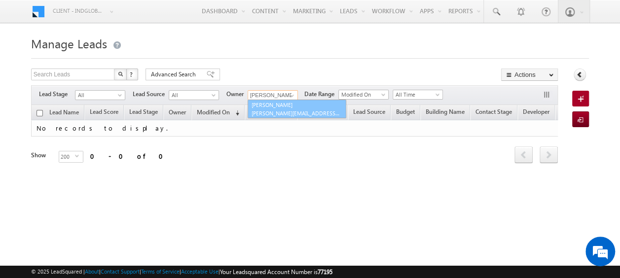
click at [286, 110] on span "[PERSON_NAME][EMAIL_ADDRESS][PERSON_NAME][DOMAIN_NAME]" at bounding box center [296, 113] width 89 height 7
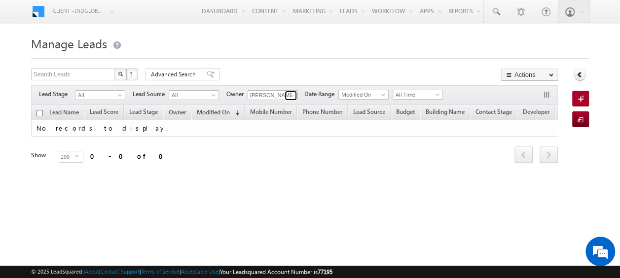
click at [293, 95] on span at bounding box center [292, 96] width 8 height 8
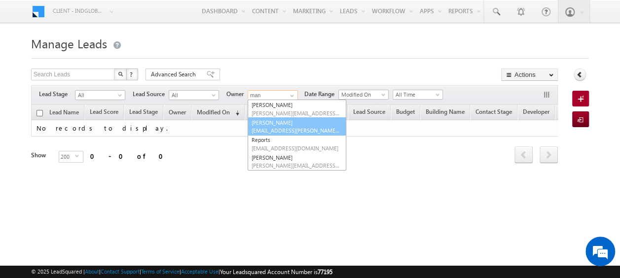
click at [277, 122] on link "Mangal Mewada mangal.mewada@indglobal.ae" at bounding box center [297, 126] width 99 height 19
click at [287, 127] on span "akashdeep.singh@indglobal.ae" at bounding box center [296, 130] width 89 height 7
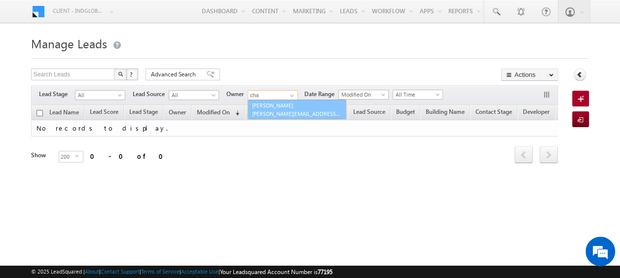
click at [281, 113] on span "[PERSON_NAME][EMAIL_ADDRESS][DOMAIN_NAME]" at bounding box center [296, 113] width 89 height 7
click at [281, 110] on span "[PERSON_NAME][EMAIL_ADDRESS][DOMAIN_NAME]" at bounding box center [296, 113] width 89 height 7
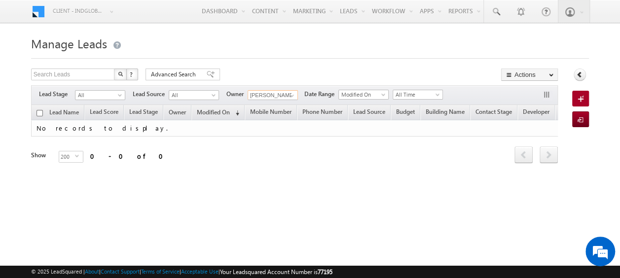
type input "x"
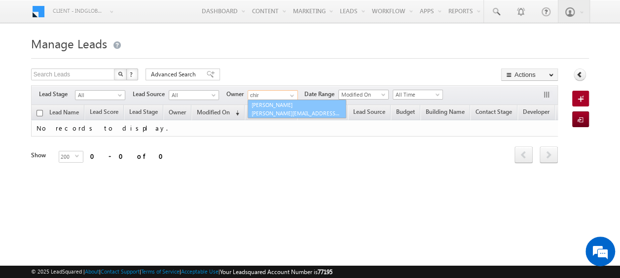
click at [292, 112] on span "[PERSON_NAME][EMAIL_ADDRESS][DOMAIN_NAME]" at bounding box center [296, 113] width 89 height 7
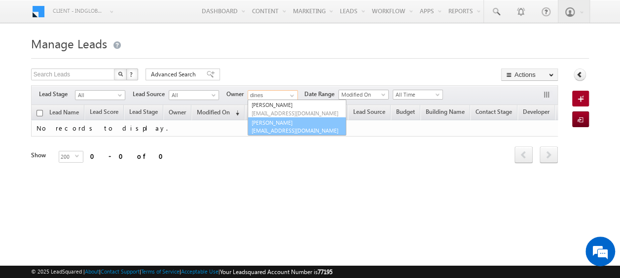
click at [273, 132] on span "[EMAIL_ADDRESS][DOMAIN_NAME]" at bounding box center [296, 130] width 89 height 7
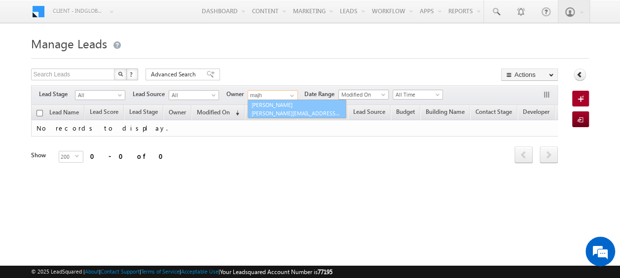
click at [291, 111] on span "[PERSON_NAME][EMAIL_ADDRESS][DOMAIN_NAME]" at bounding box center [296, 113] width 89 height 7
click at [275, 113] on span "[PERSON_NAME][EMAIL_ADDRESS][PERSON_NAME][DOMAIN_NAME]" at bounding box center [296, 113] width 89 height 7
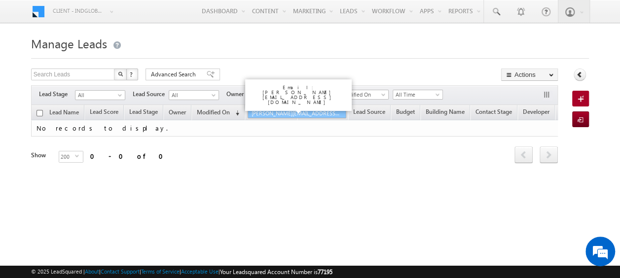
click at [279, 110] on span "[PERSON_NAME][EMAIL_ADDRESS][DOMAIN_NAME]" at bounding box center [296, 113] width 89 height 7
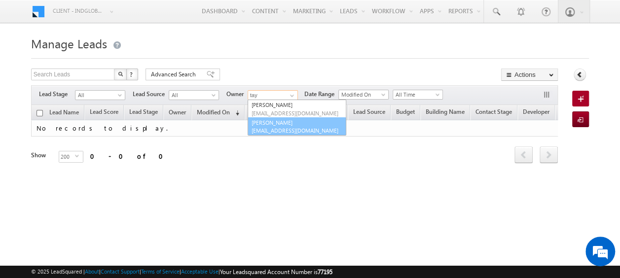
click at [294, 127] on span "[EMAIL_ADDRESS][DOMAIN_NAME]" at bounding box center [296, 130] width 89 height 7
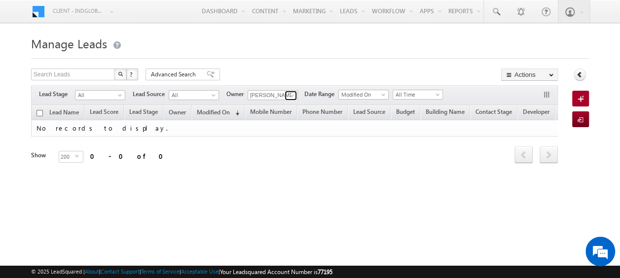
click at [292, 91] on link at bounding box center [291, 96] width 12 height 10
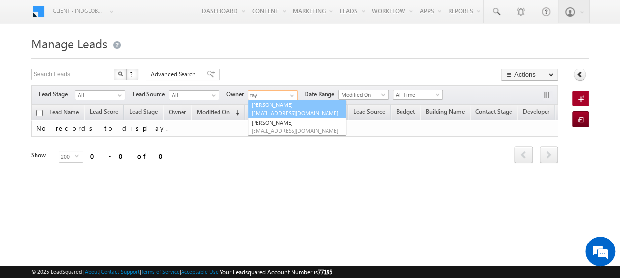
click at [280, 112] on span "[EMAIL_ADDRESS][DOMAIN_NAME]" at bounding box center [296, 113] width 89 height 7
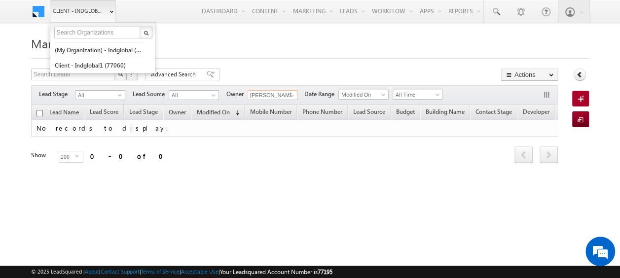
type input "[PERSON_NAME]"
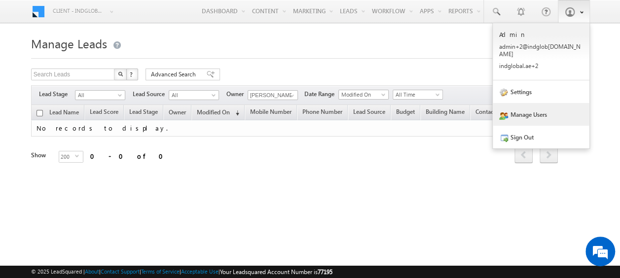
click at [529, 109] on link "Manage Users" at bounding box center [541, 114] width 97 height 23
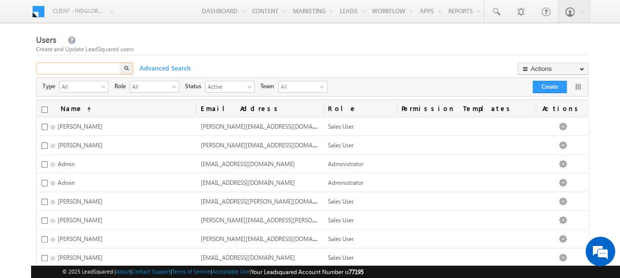
click at [62, 70] on input "text" at bounding box center [79, 69] width 86 height 12
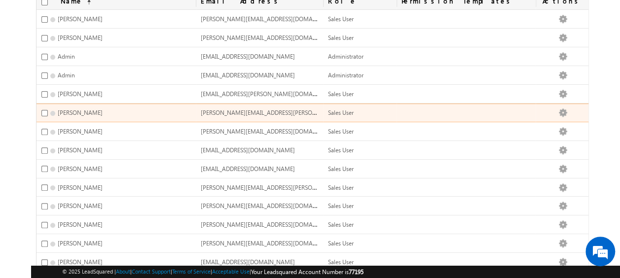
type input "taya"
click at [44, 110] on input "checkbox" at bounding box center [44, 113] width 6 height 6
checkbox input "true"
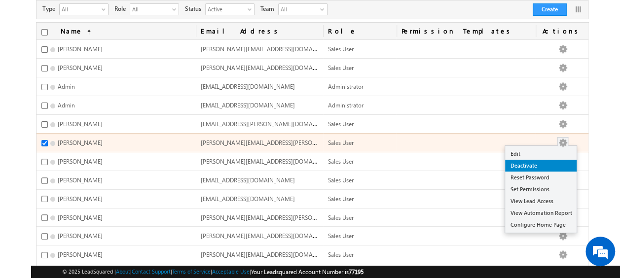
scroll to position [78, 0]
click at [545, 163] on link "Deactivate" at bounding box center [541, 165] width 72 height 12
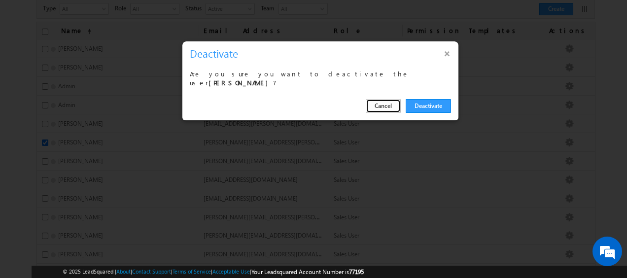
click at [377, 104] on button "Cancel" at bounding box center [383, 106] width 35 height 14
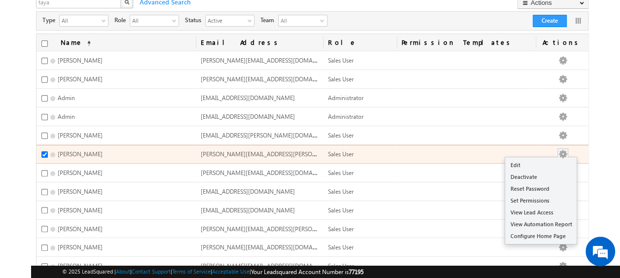
scroll to position [67, 0]
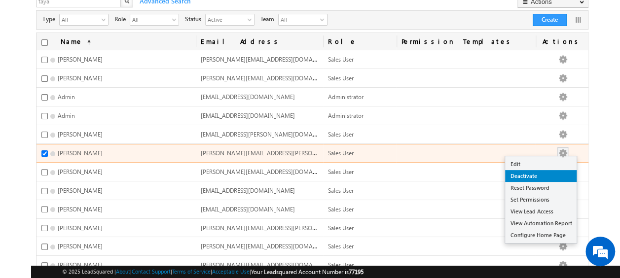
click at [529, 175] on link "Deactivate" at bounding box center [541, 176] width 72 height 12
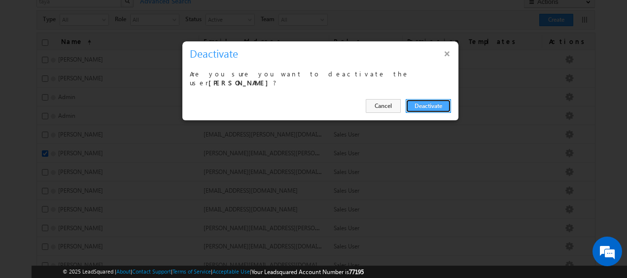
click at [431, 102] on button "Deactivate" at bounding box center [428, 106] width 45 height 14
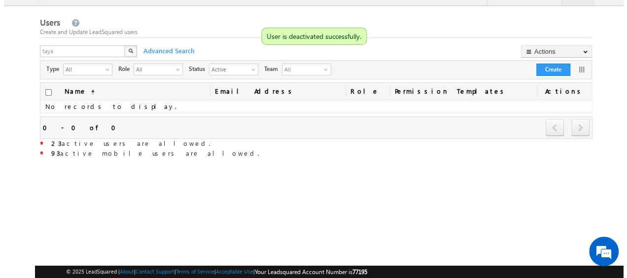
scroll to position [16, 0]
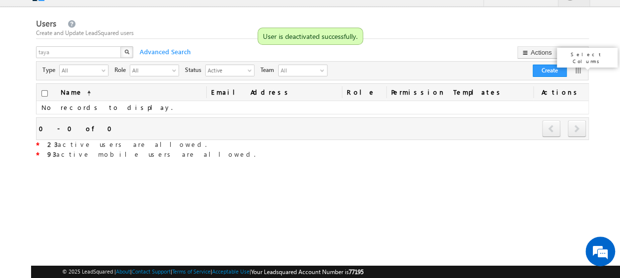
click at [579, 73] on link at bounding box center [578, 71] width 10 height 10
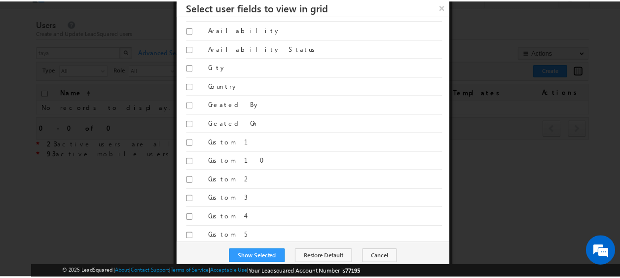
scroll to position [0, 0]
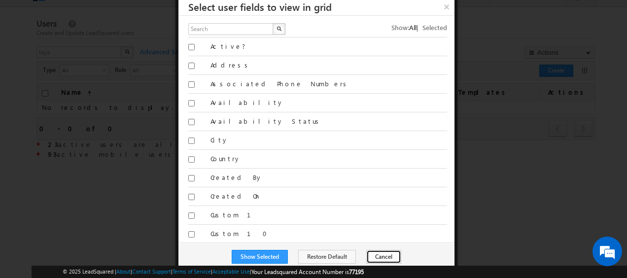
click at [376, 256] on button "Cancel" at bounding box center [383, 257] width 35 height 14
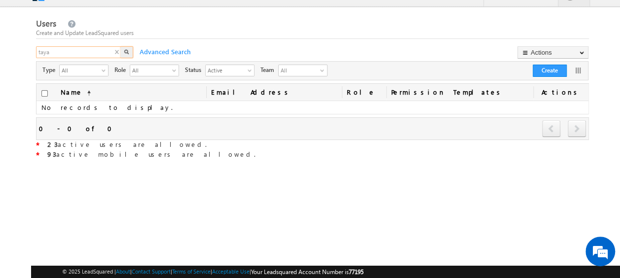
click at [66, 51] on input "taya" at bounding box center [79, 52] width 86 height 12
type input "t"
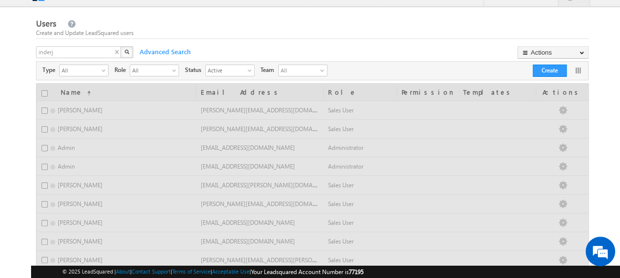
click at [129, 51] on button "button" at bounding box center [126, 52] width 13 height 12
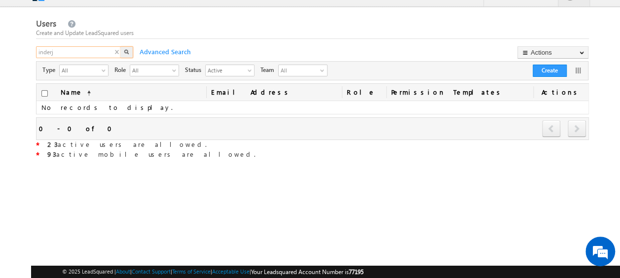
click at [85, 53] on input "inderj" at bounding box center [79, 52] width 86 height 12
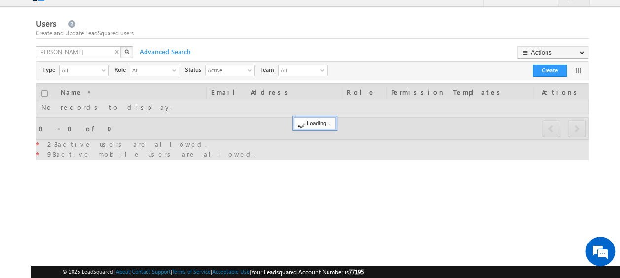
click at [127, 56] on button "button" at bounding box center [126, 52] width 13 height 12
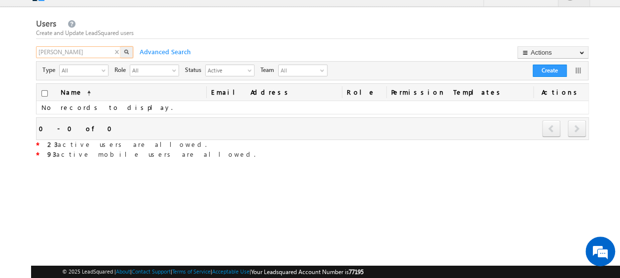
click at [92, 53] on input "[PERSON_NAME]" at bounding box center [79, 52] width 86 height 12
type input "inde"
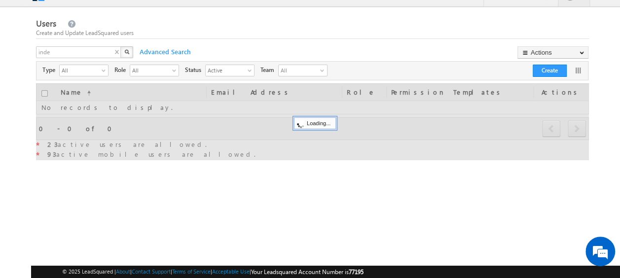
click at [128, 51] on img "button" at bounding box center [126, 51] width 5 height 5
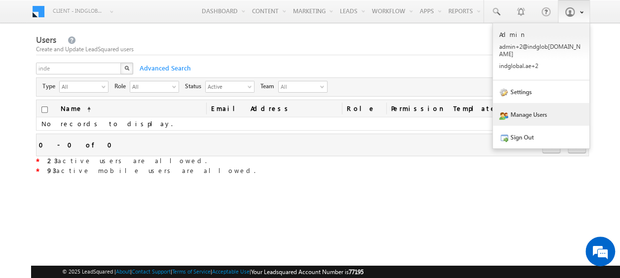
click at [536, 110] on link "Manage Users" at bounding box center [541, 114] width 97 height 23
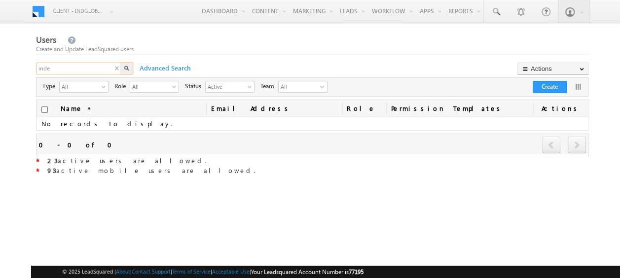
click at [78, 69] on input "inde" at bounding box center [79, 69] width 86 height 12
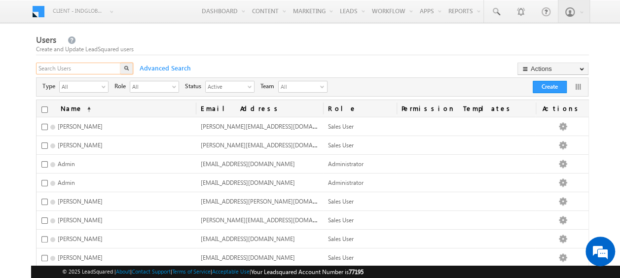
click at [78, 69] on input "text" at bounding box center [79, 69] width 86 height 12
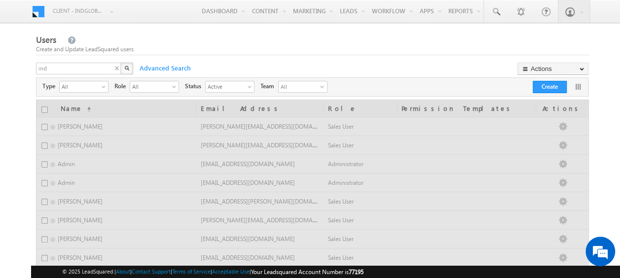
click at [125, 70] on img "button" at bounding box center [126, 68] width 5 height 5
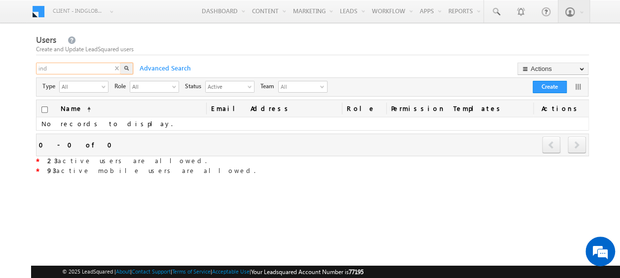
click at [62, 66] on input "ind" at bounding box center [79, 69] width 86 height 12
type input "i"
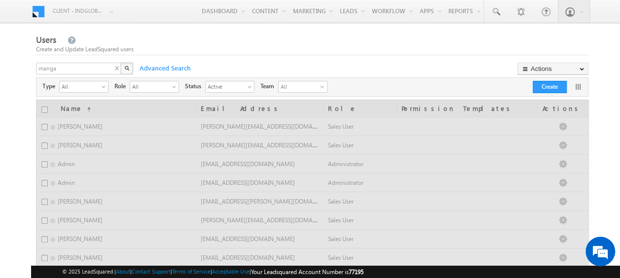
click at [125, 69] on img "button" at bounding box center [126, 68] width 5 height 5
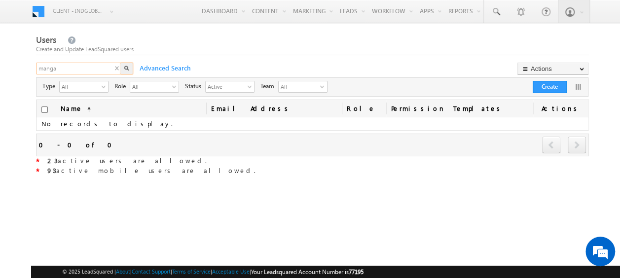
click at [105, 67] on input "manga" at bounding box center [79, 69] width 86 height 12
type input "m"
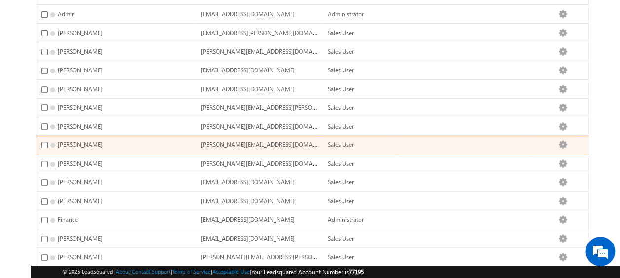
scroll to position [378, 0]
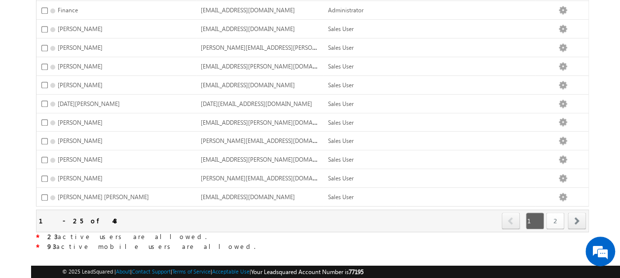
click at [558, 213] on link "2" at bounding box center [555, 221] width 18 height 17
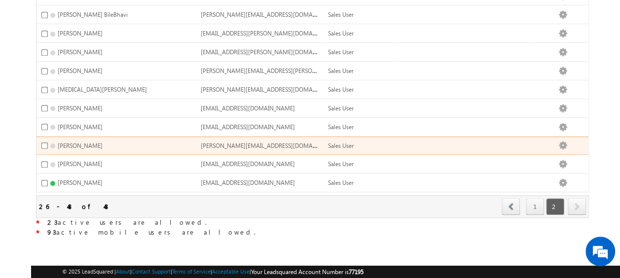
scroll to position [342, 0]
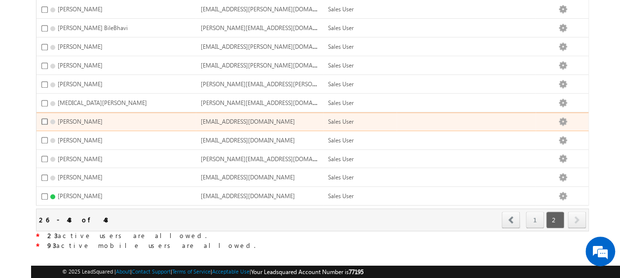
click at [45, 118] on input "checkbox" at bounding box center [44, 121] width 6 height 6
checkbox input "true"
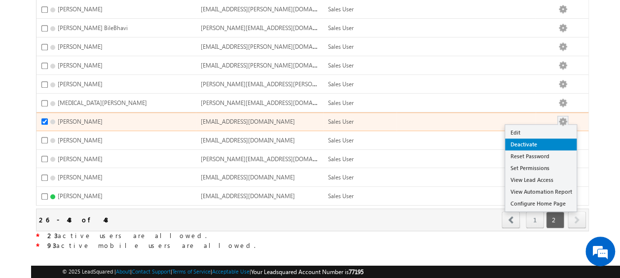
click at [541, 139] on link "Deactivate" at bounding box center [541, 145] width 72 height 12
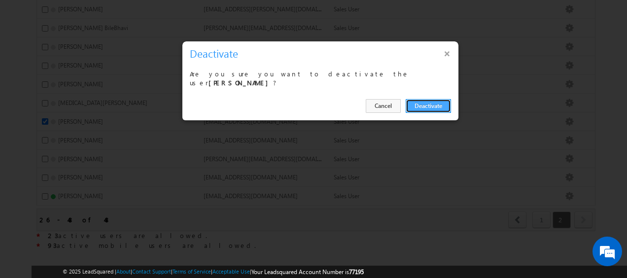
click at [422, 102] on button "Deactivate" at bounding box center [428, 106] width 45 height 14
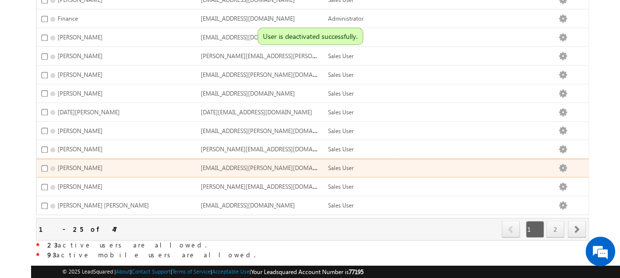
scroll to position [370, 0]
click at [46, 165] on input "checkbox" at bounding box center [44, 168] width 6 height 6
checkbox input "true"
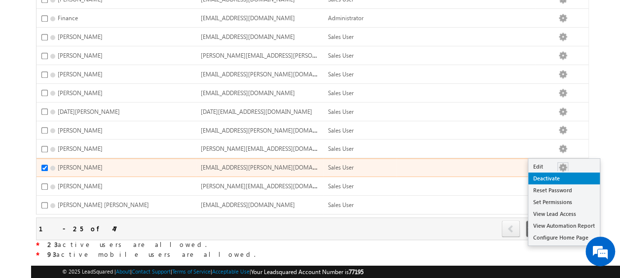
click at [561, 177] on link "Deactivate" at bounding box center [564, 179] width 72 height 12
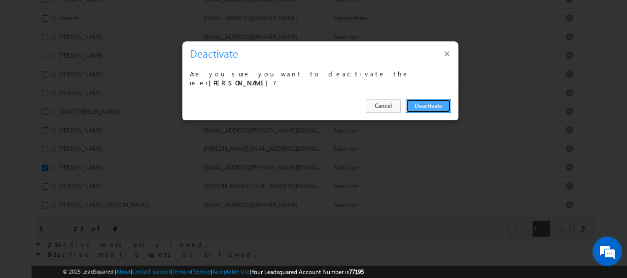
click at [425, 105] on button "Deactivate" at bounding box center [428, 106] width 45 height 14
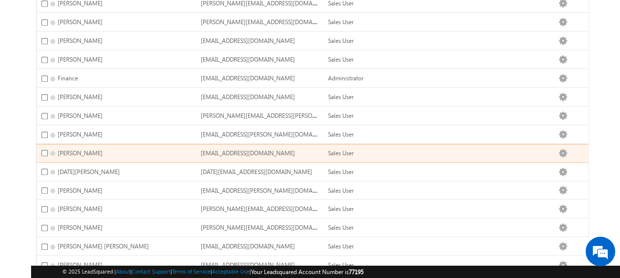
scroll to position [300, 0]
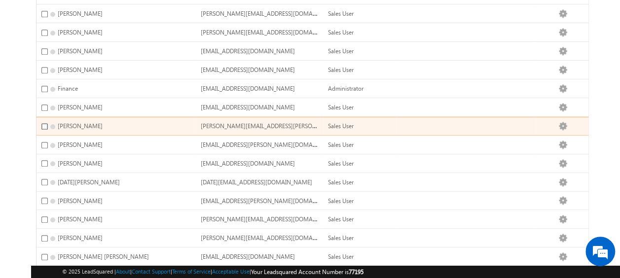
click at [44, 123] on input "checkbox" at bounding box center [44, 126] width 6 height 6
checkbox input "true"
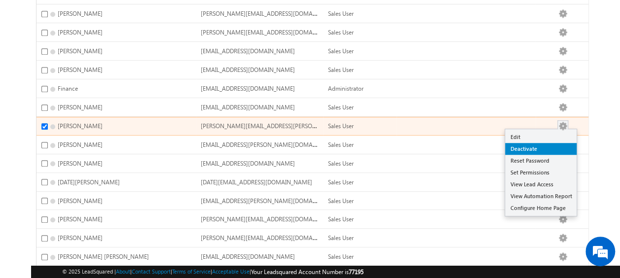
click at [555, 143] on link "Deactivate" at bounding box center [541, 149] width 72 height 12
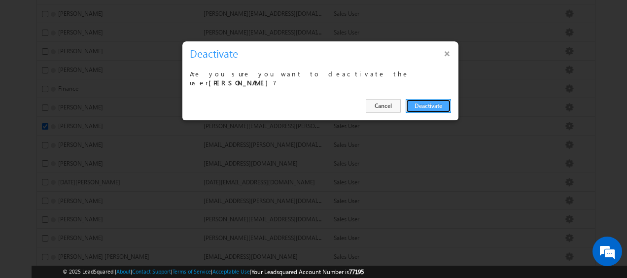
click at [429, 104] on button "Deactivate" at bounding box center [428, 106] width 45 height 14
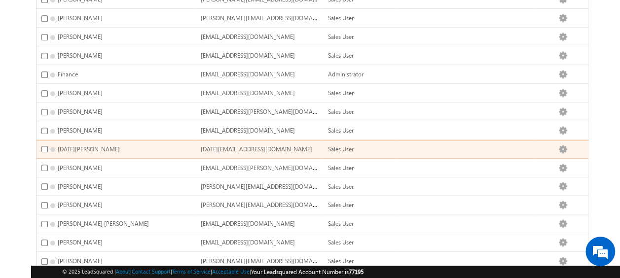
scroll to position [378, 0]
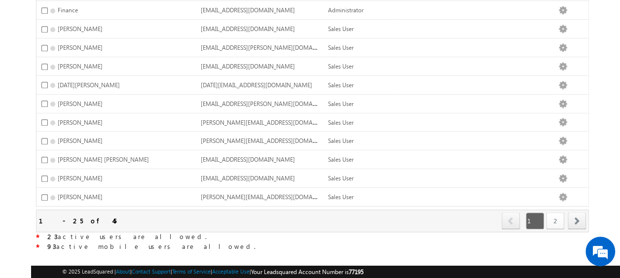
click at [553, 213] on link "2" at bounding box center [555, 221] width 18 height 17
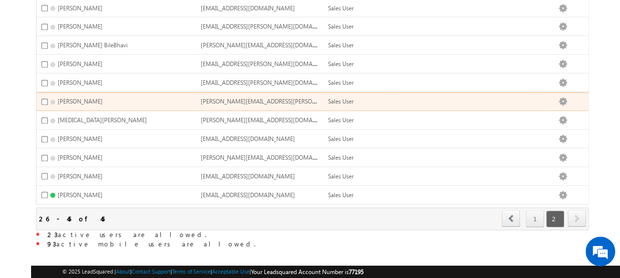
click at [40, 92] on td "[PERSON_NAME]" at bounding box center [116, 101] width 159 height 19
click at [44, 99] on input "checkbox" at bounding box center [44, 102] width 6 height 6
checkbox input "true"
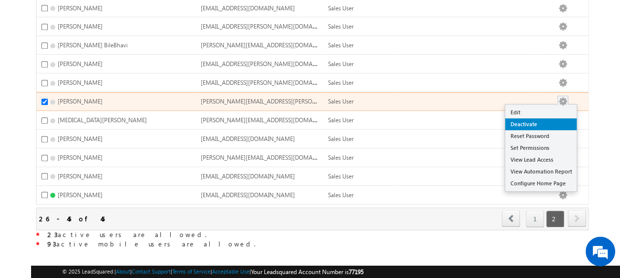
click at [538, 118] on link "Deactivate" at bounding box center [541, 124] width 72 height 12
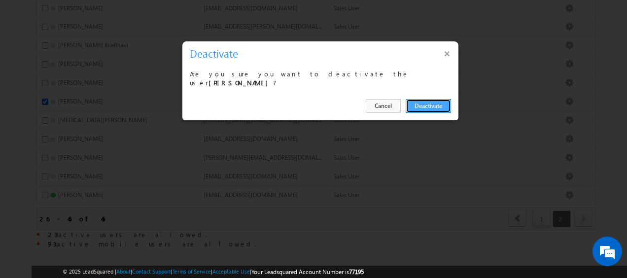
click at [430, 101] on button "Deactivate" at bounding box center [428, 106] width 45 height 14
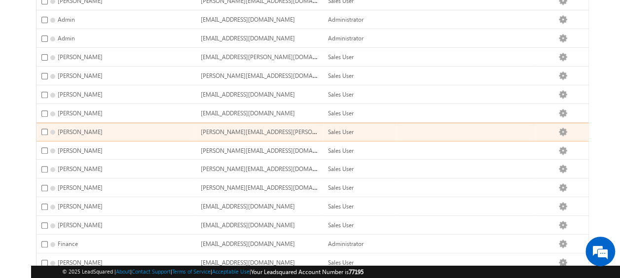
scroll to position [145, 0]
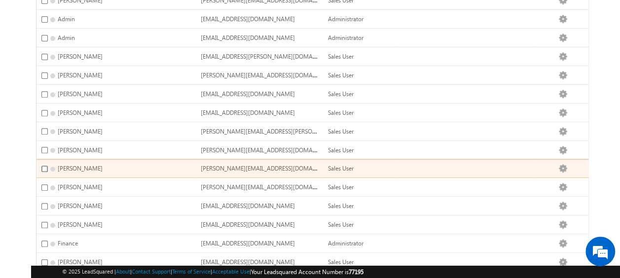
click at [43, 166] on input "checkbox" at bounding box center [44, 169] width 6 height 6
checkbox input "true"
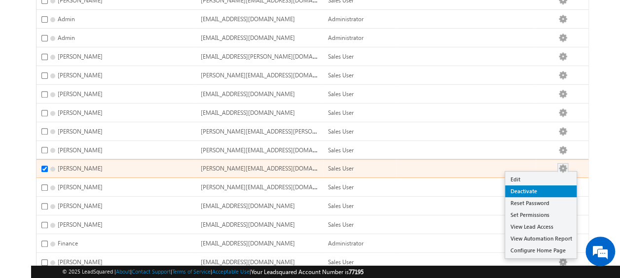
click at [540, 185] on link "Deactivate" at bounding box center [541, 191] width 72 height 12
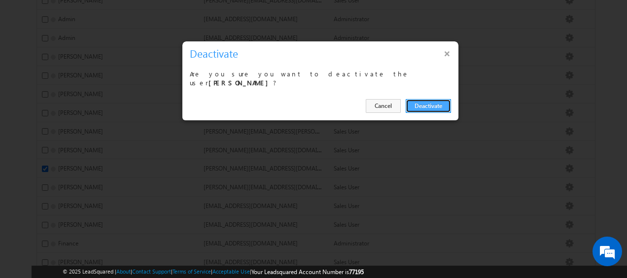
click at [424, 102] on button "Deactivate" at bounding box center [428, 106] width 45 height 14
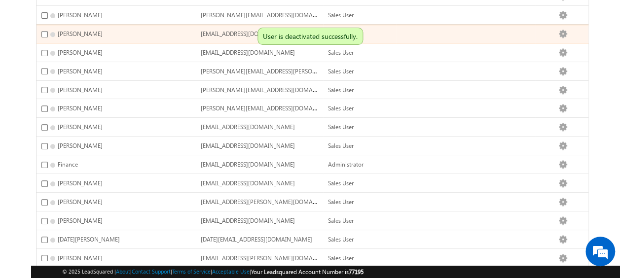
scroll to position [207, 0]
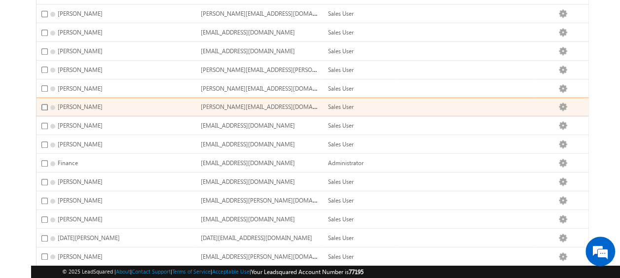
click at [41, 104] on input "checkbox" at bounding box center [44, 107] width 6 height 6
checkbox input "true"
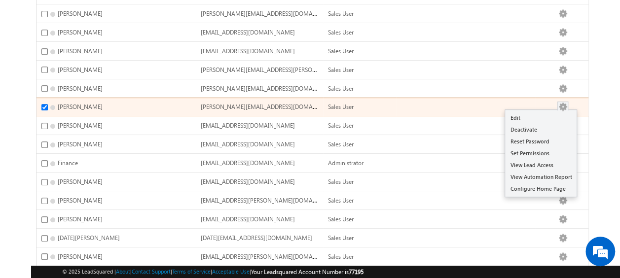
click at [568, 102] on button "button" at bounding box center [563, 107] width 10 height 10
click at [552, 124] on link "Deactivate" at bounding box center [541, 130] width 72 height 12
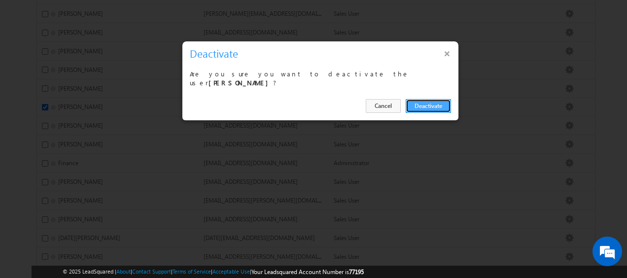
click at [422, 99] on button "Deactivate" at bounding box center [428, 106] width 45 height 14
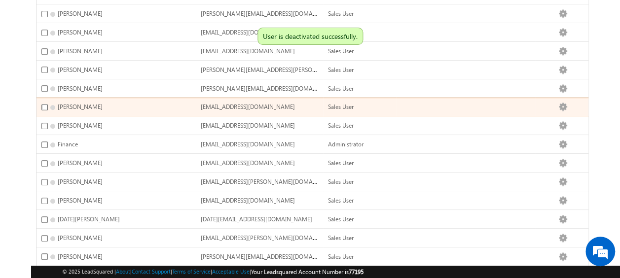
click at [44, 104] on input "checkbox" at bounding box center [44, 107] width 6 height 6
checkbox input "true"
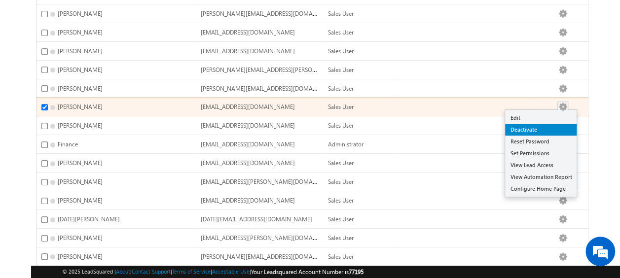
click at [546, 127] on link "Deactivate" at bounding box center [541, 130] width 72 height 12
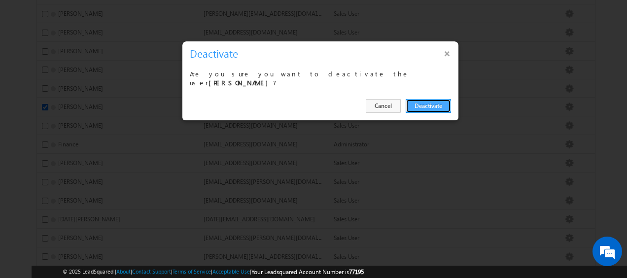
click at [433, 99] on button "Deactivate" at bounding box center [428, 106] width 45 height 14
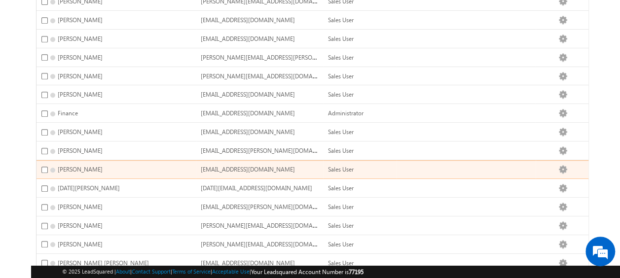
scroll to position [220, 0]
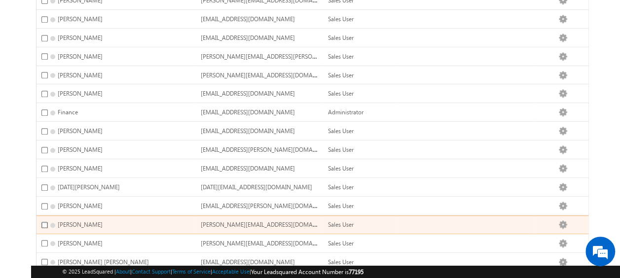
click at [45, 222] on input "checkbox" at bounding box center [44, 225] width 6 height 6
checkbox input "true"
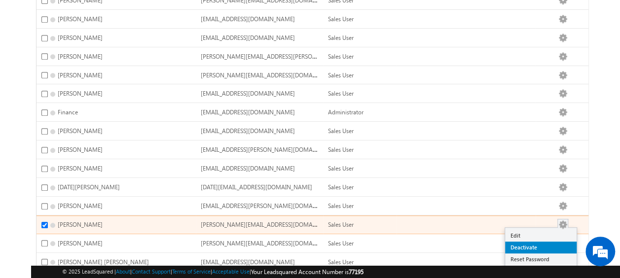
click at [548, 242] on link "Deactivate" at bounding box center [541, 248] width 72 height 12
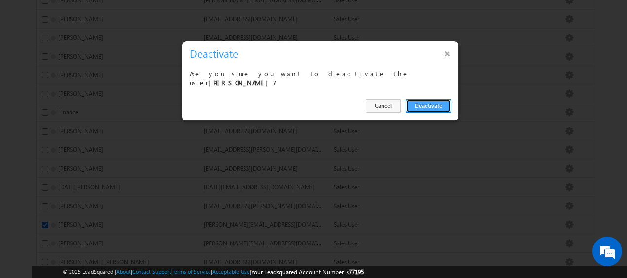
click at [423, 101] on button "Deactivate" at bounding box center [428, 106] width 45 height 14
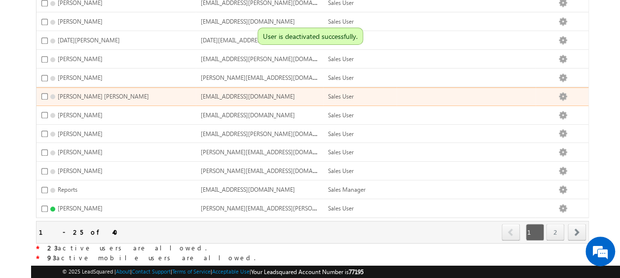
scroll to position [373, 0]
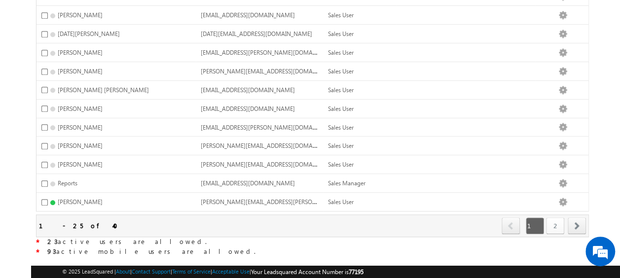
click at [560, 218] on link "2" at bounding box center [555, 226] width 18 height 17
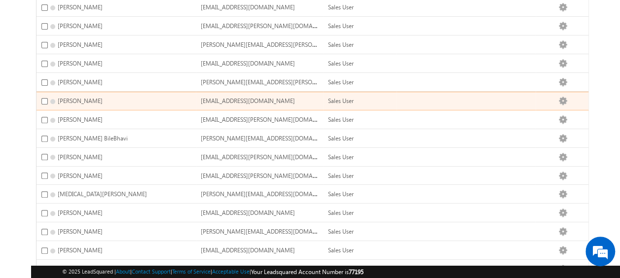
scroll to position [95, 0]
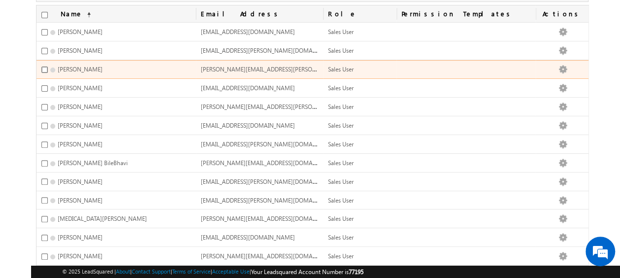
click at [45, 67] on input "checkbox" at bounding box center [44, 70] width 6 height 6
checkbox input "true"
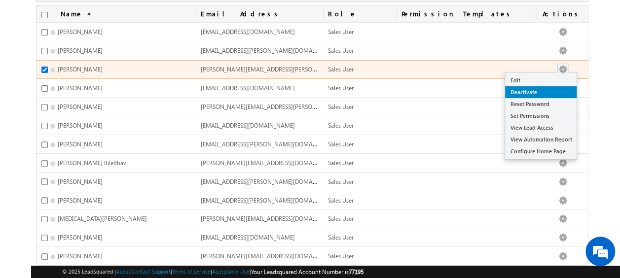
click at [548, 90] on link "Deactivate" at bounding box center [541, 92] width 72 height 12
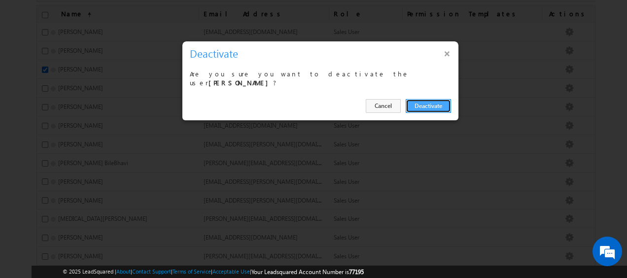
click at [434, 99] on button "Deactivate" at bounding box center [428, 106] width 45 height 14
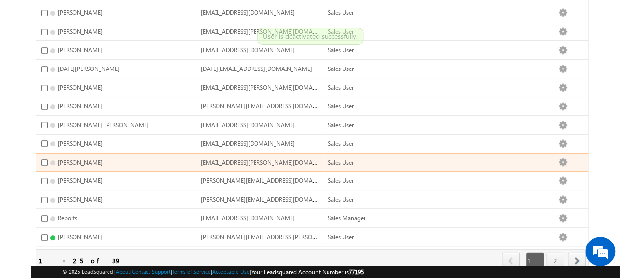
scroll to position [378, 0]
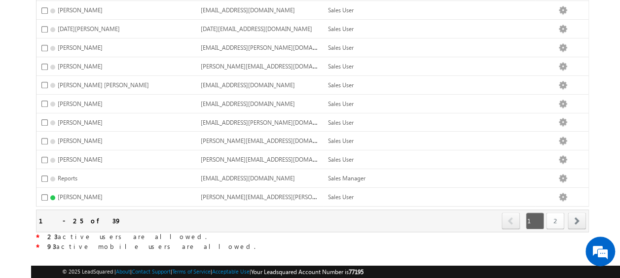
click at [557, 213] on link "2" at bounding box center [555, 221] width 18 height 17
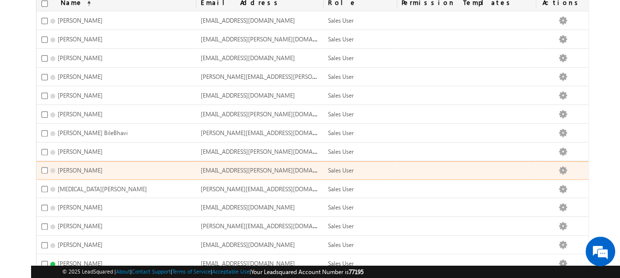
scroll to position [104, 0]
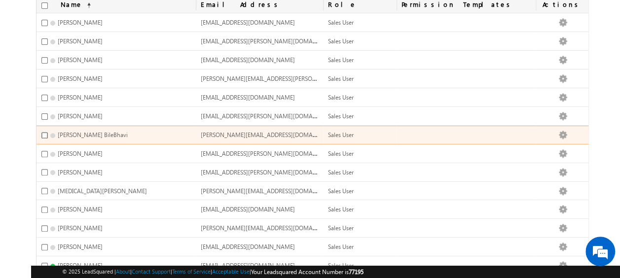
click at [45, 132] on input "checkbox" at bounding box center [44, 135] width 6 height 6
checkbox input "true"
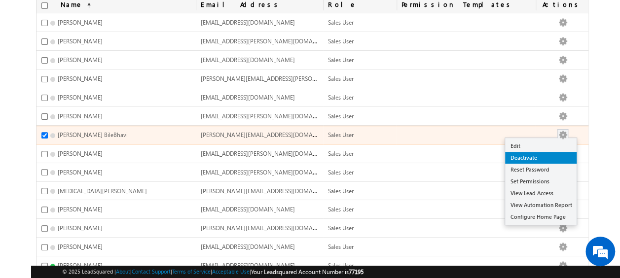
click at [538, 153] on link "Deactivate" at bounding box center [541, 158] width 72 height 12
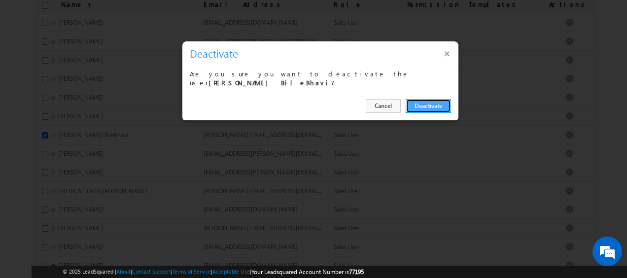
click at [417, 102] on button "Deactivate" at bounding box center [428, 106] width 45 height 14
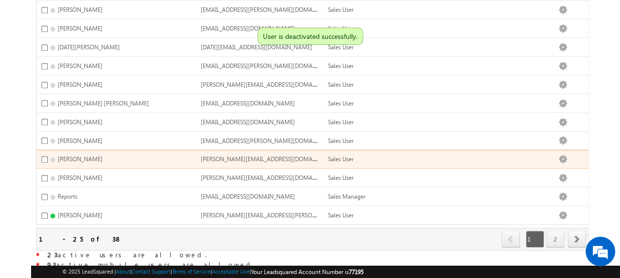
scroll to position [378, 0]
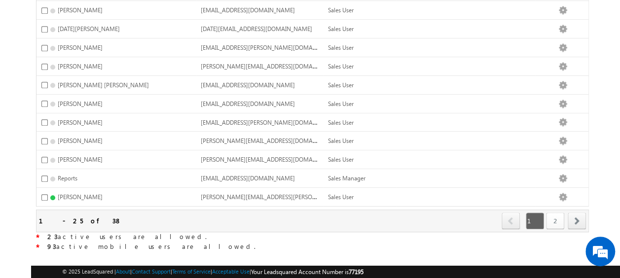
click at [551, 213] on link "2" at bounding box center [555, 221] width 18 height 17
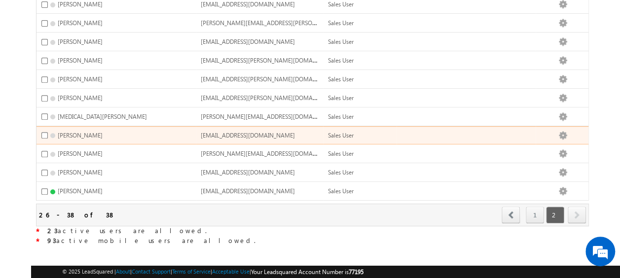
scroll to position [143, 0]
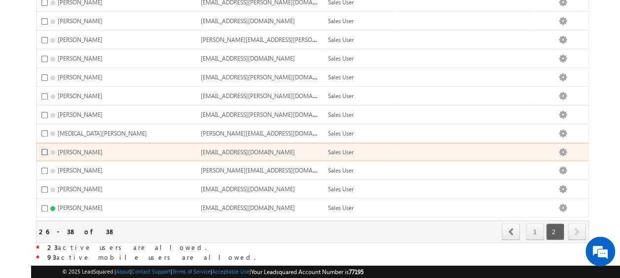
click at [43, 149] on input "checkbox" at bounding box center [44, 152] width 6 height 6
checkbox input "true"
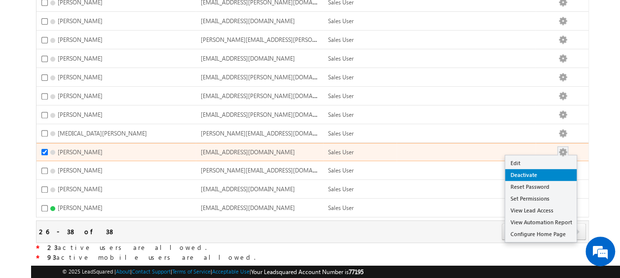
click at [536, 173] on link "Deactivate" at bounding box center [541, 175] width 72 height 12
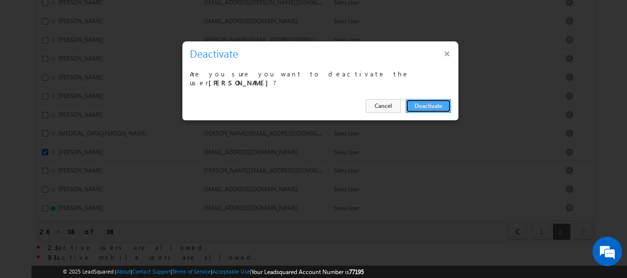
click at [430, 104] on button "Deactivate" at bounding box center [428, 106] width 45 height 14
